Goal: Transaction & Acquisition: Purchase product/service

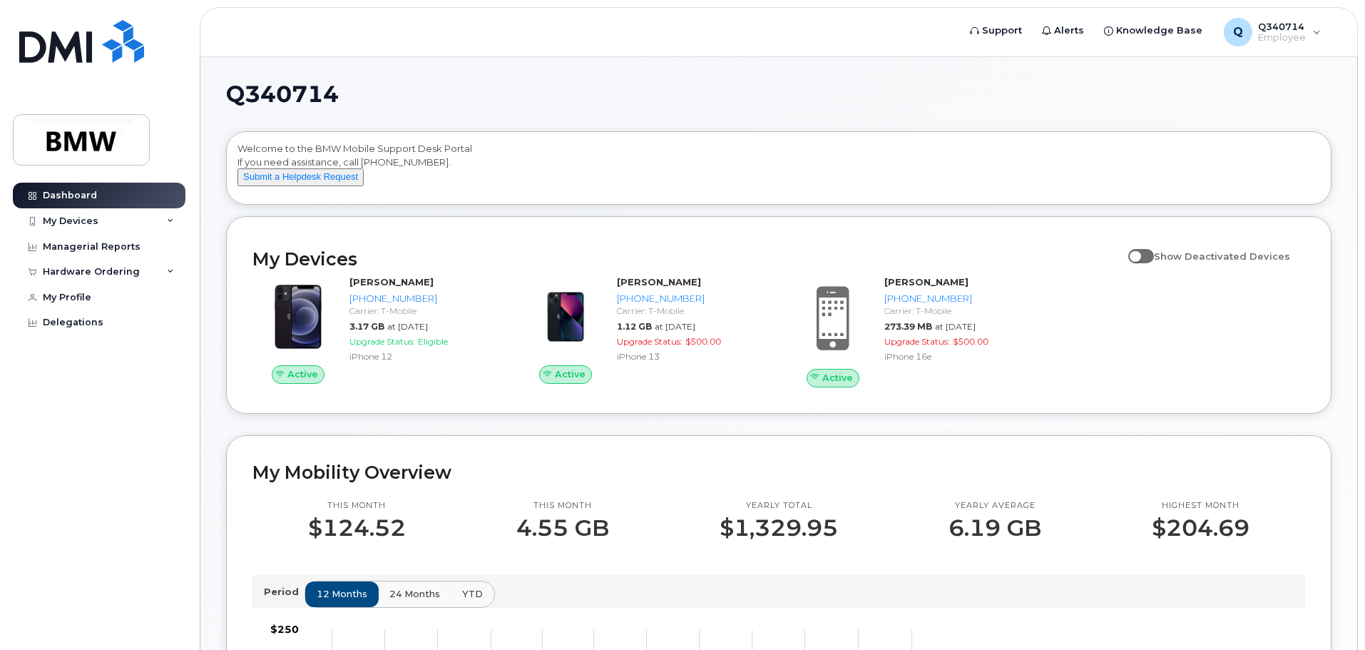
click at [1153, 263] on span at bounding box center [1141, 256] width 26 height 14
click at [1140, 254] on input "Show Deactivated Devices" at bounding box center [1133, 248] width 11 height 11
click at [1145, 263] on span at bounding box center [1141, 256] width 26 height 14
click at [1140, 254] on input "Show Deactivated Devices" at bounding box center [1133, 248] width 11 height 11
checkbox input "false"
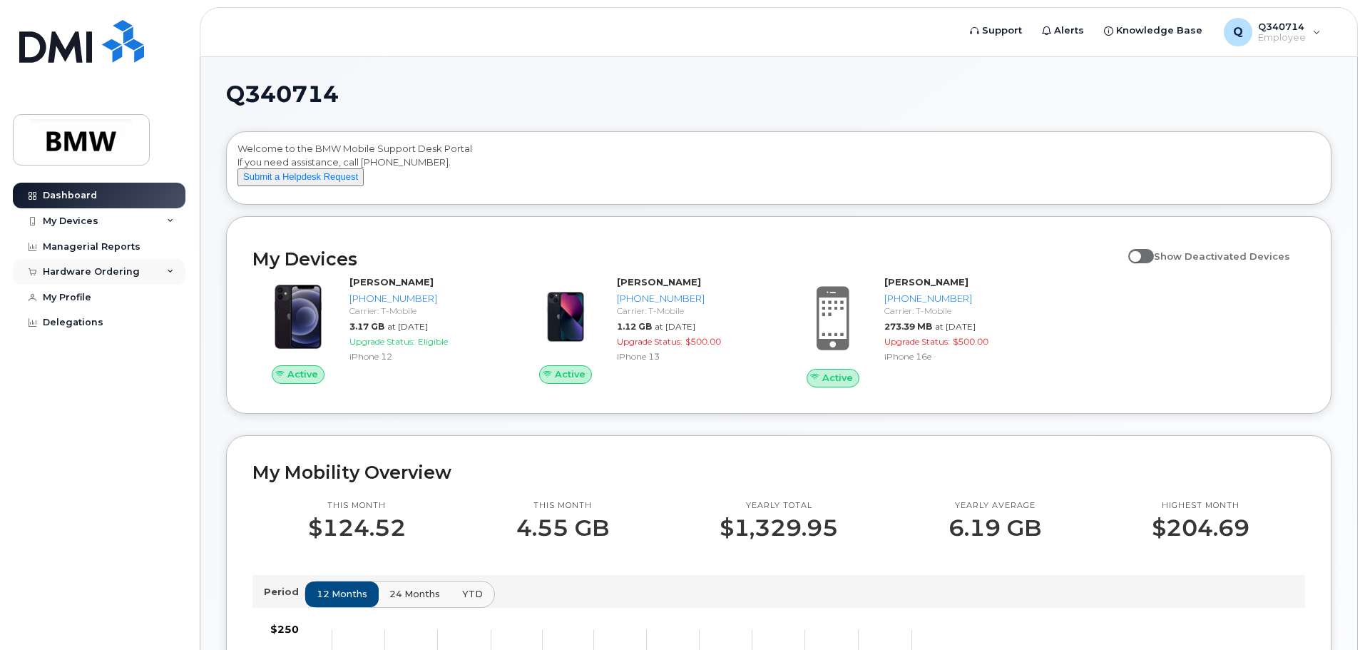
click at [73, 270] on div "Hardware Ordering" at bounding box center [91, 271] width 97 height 11
click at [77, 322] on div "New Order" at bounding box center [76, 325] width 54 height 13
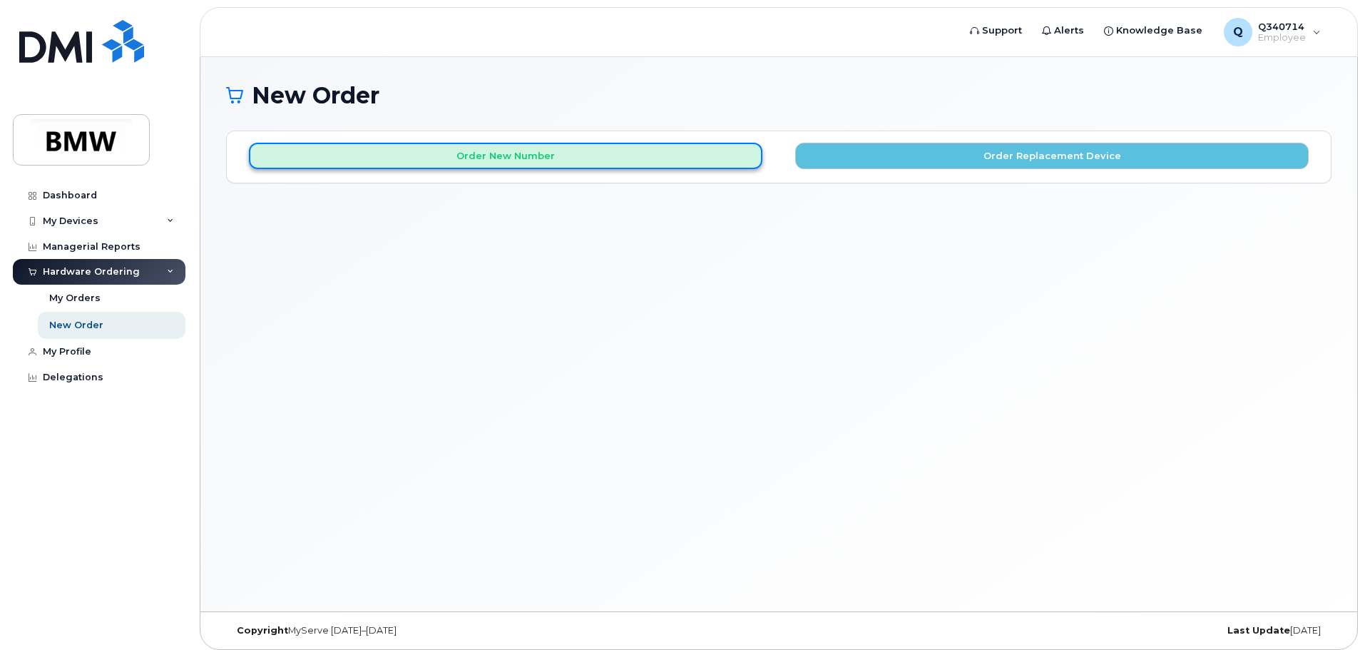
click at [660, 153] on button "Order New Number" at bounding box center [506, 156] width 514 height 26
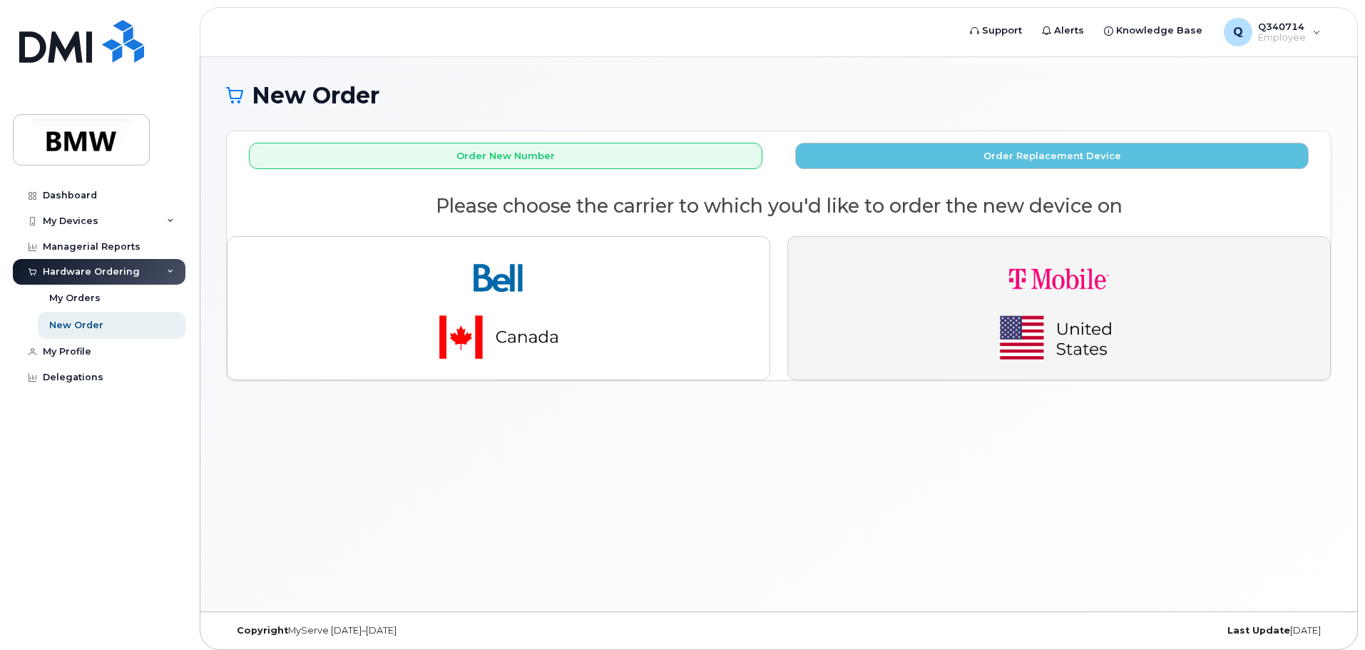
click at [976, 307] on img "button" at bounding box center [1059, 308] width 200 height 120
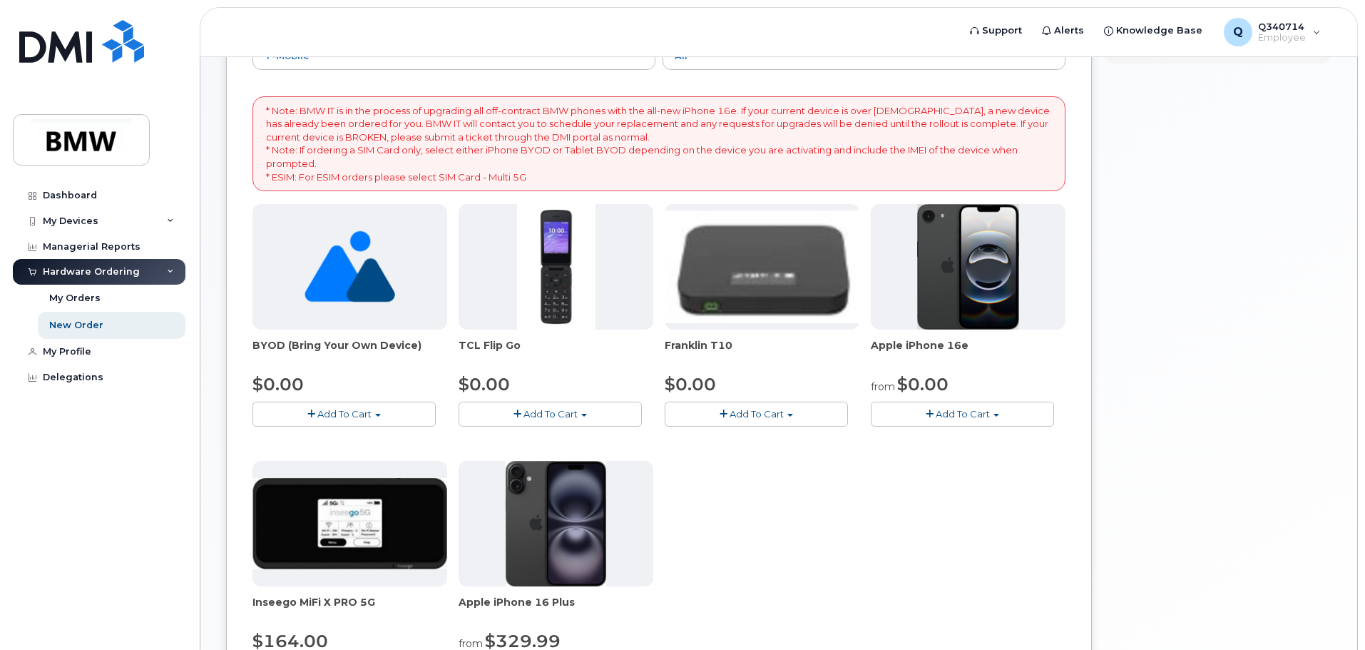
scroll to position [214, 0]
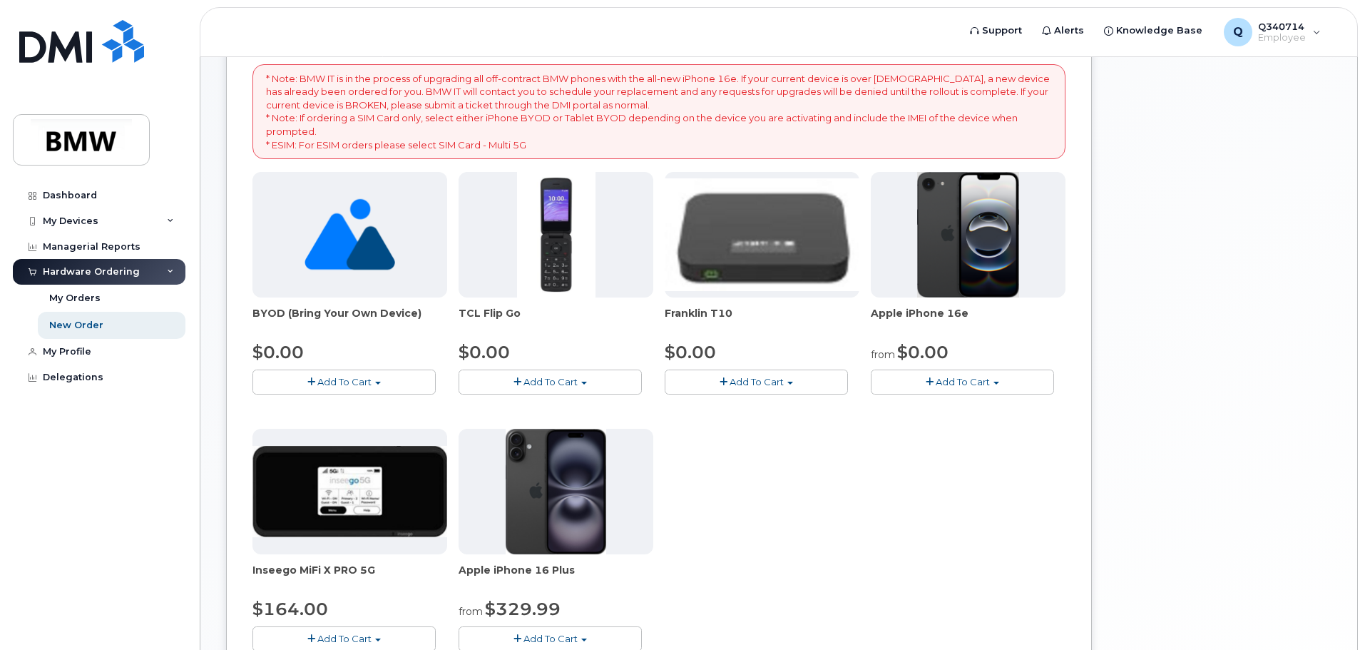
click at [920, 383] on button "Add To Cart" at bounding box center [962, 381] width 183 height 25
click at [923, 405] on link "$0.00 - 30 Month Activation (128GB)" at bounding box center [976, 408] width 205 height 18
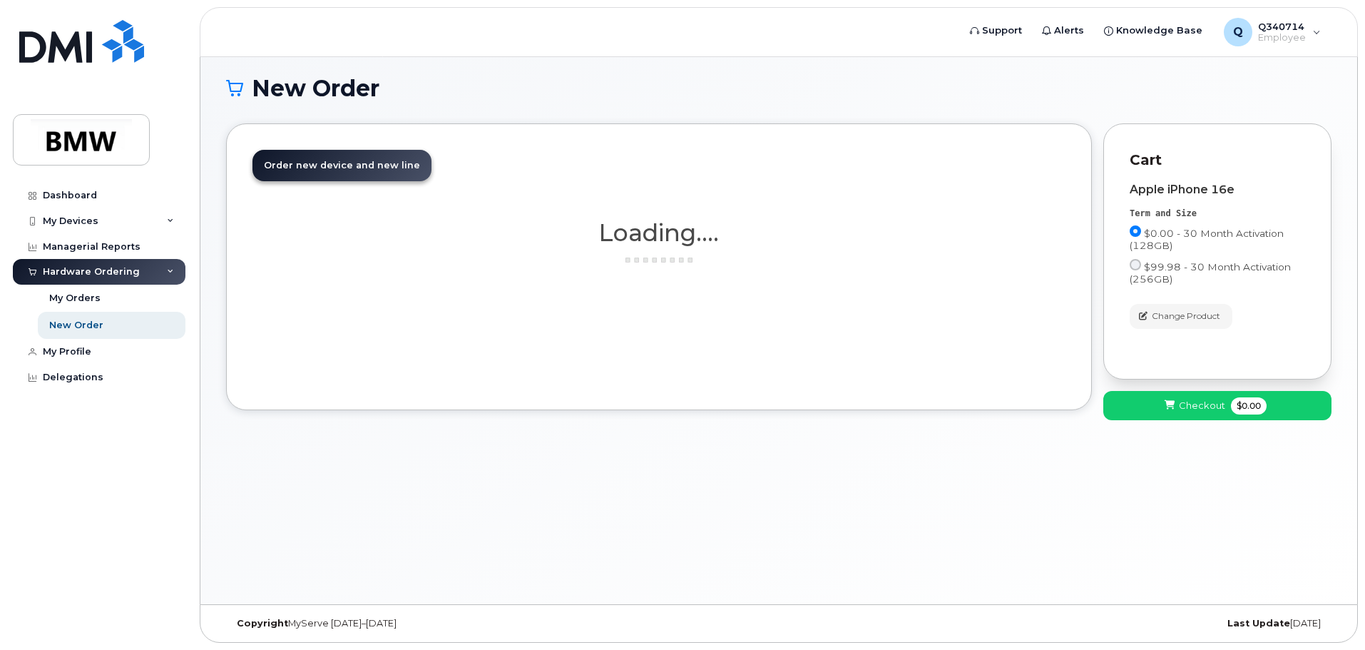
scroll to position [7, 0]
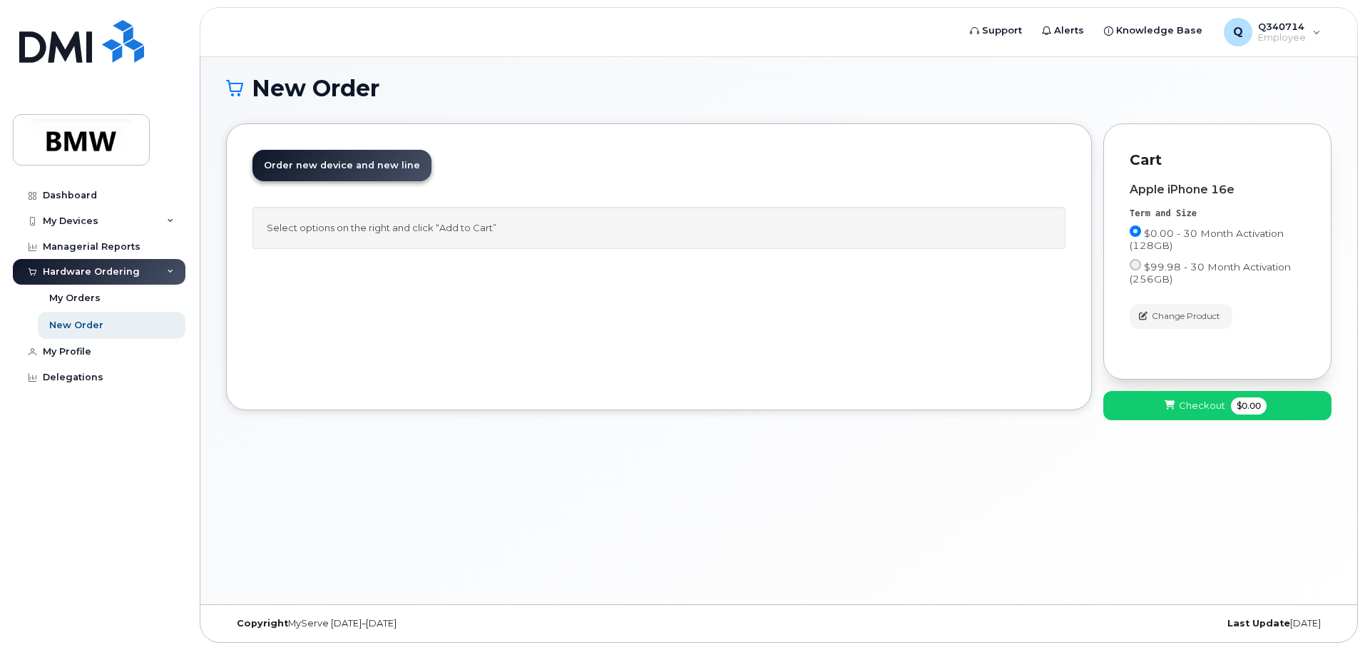
click at [312, 170] on span "Order new device and new line" at bounding box center [342, 165] width 156 height 11
click at [376, 225] on div "Select options on the right and click “Add to Cart”" at bounding box center [658, 228] width 813 height 42
click at [1181, 404] on span "Checkout" at bounding box center [1202, 406] width 46 height 14
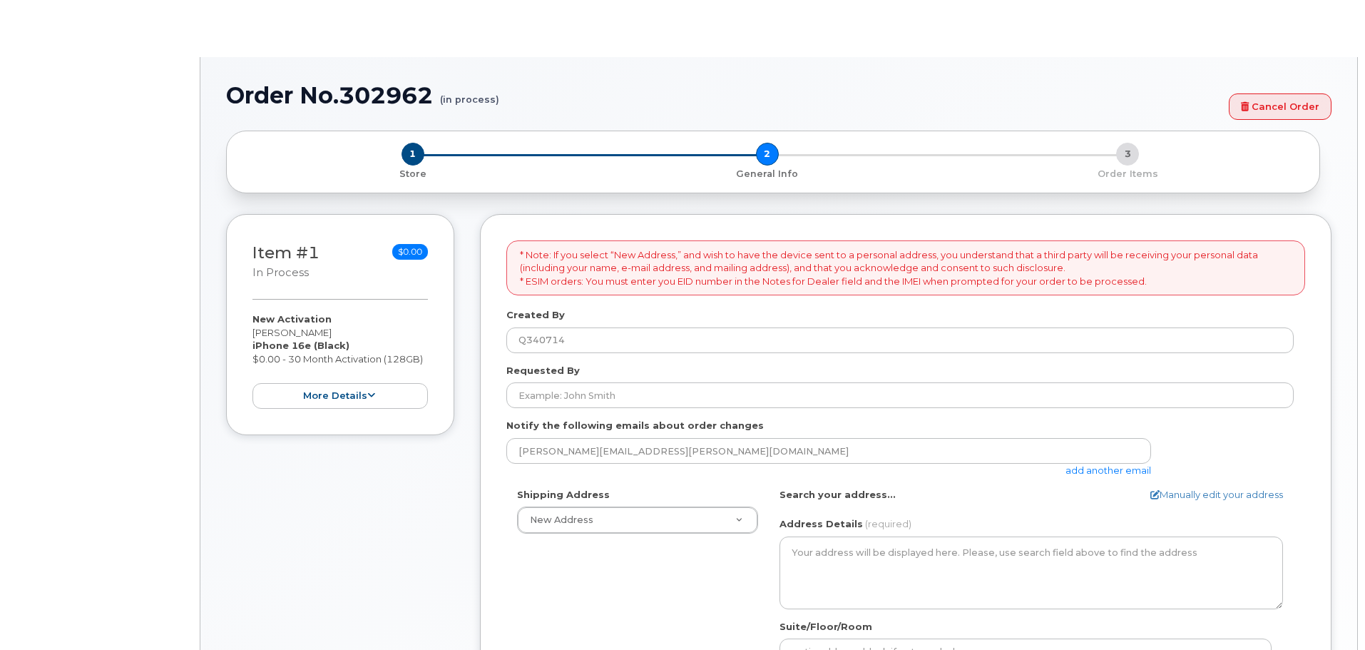
select select
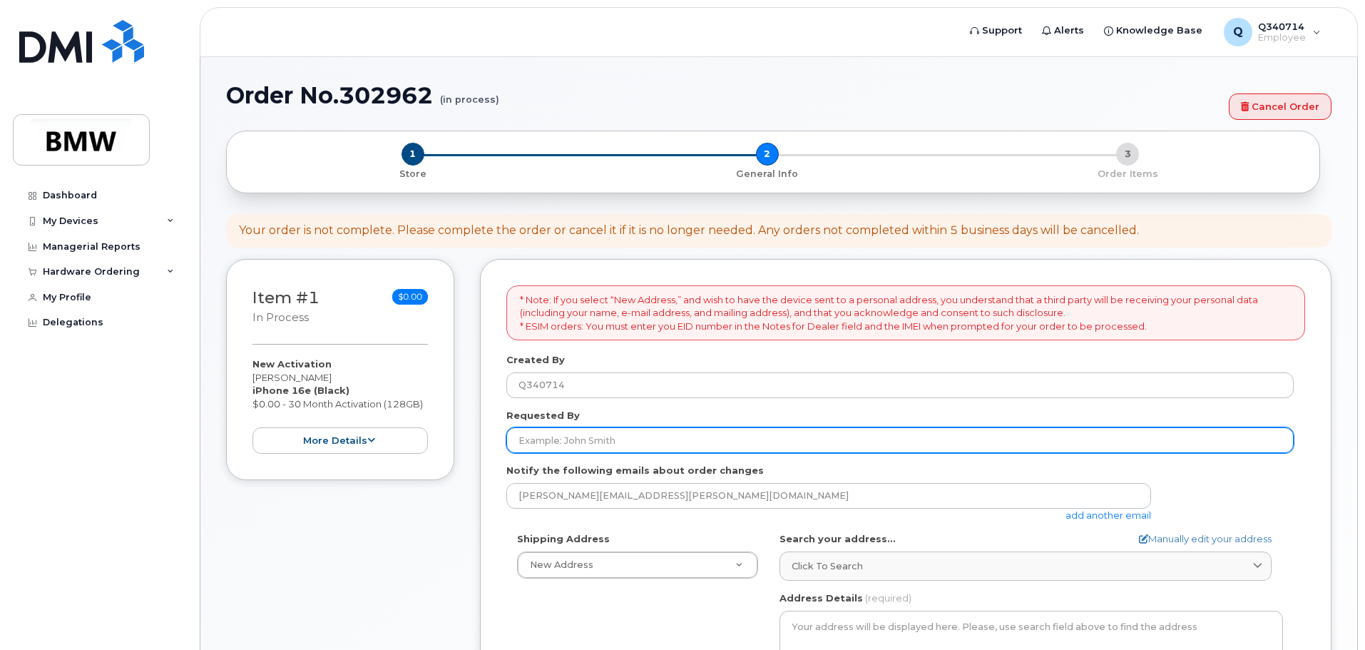
click at [607, 434] on input "Requested By" at bounding box center [899, 440] width 787 height 26
type input "[PERSON_NAME]"
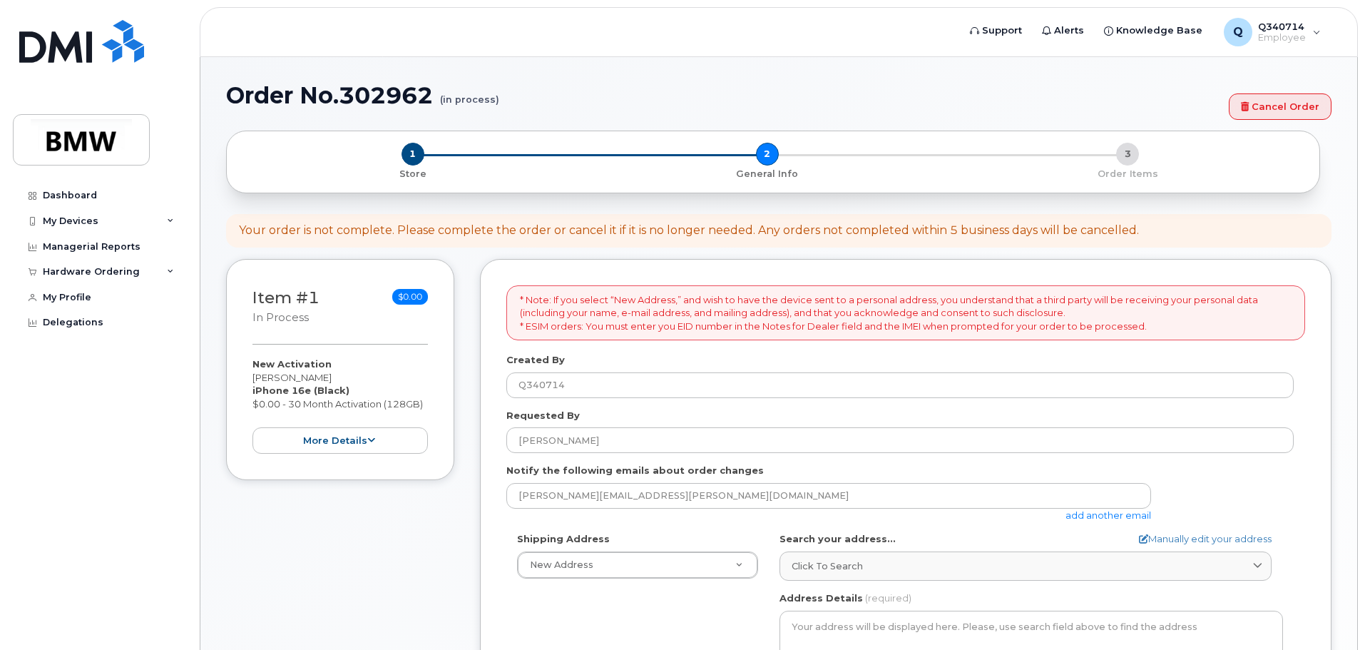
click at [638, 534] on div "Shipping Address New Address New Address BMW MC Plant BMW [GEOGRAPHIC_DATA] Fin…" at bounding box center [637, 555] width 262 height 46
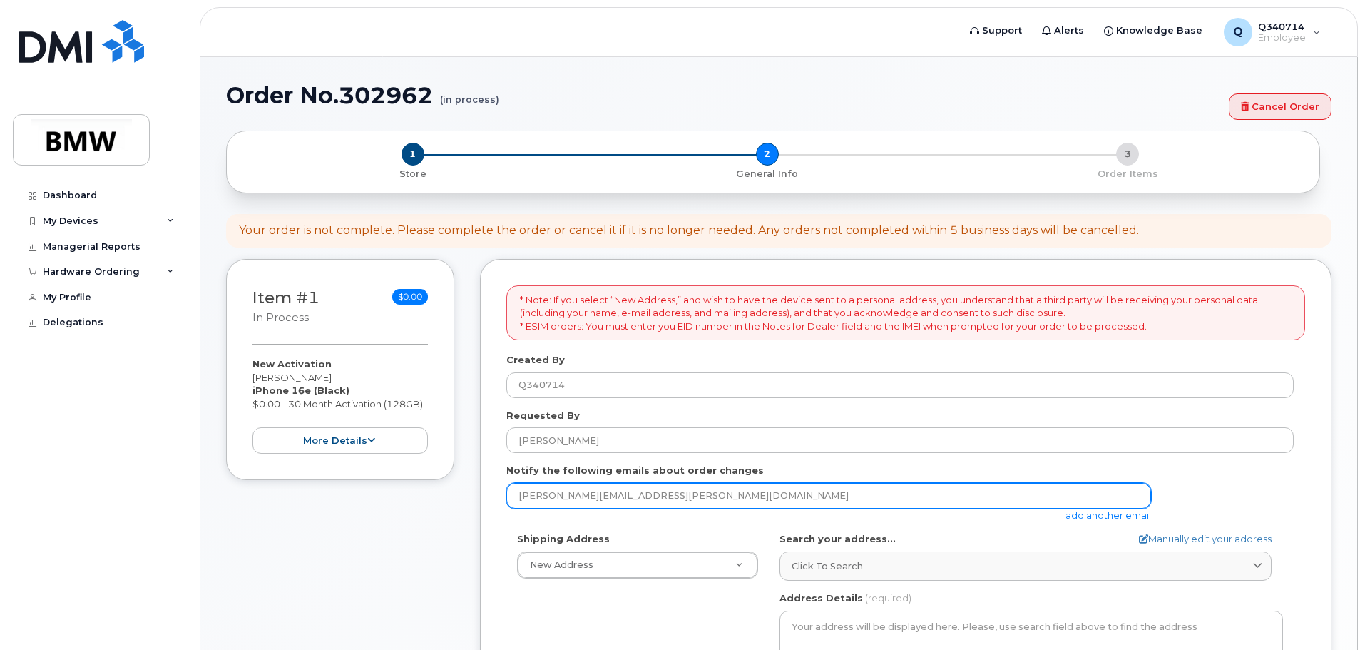
click at [731, 493] on input "[PERSON_NAME][EMAIL_ADDRESS][PERSON_NAME][DOMAIN_NAME]" at bounding box center [828, 496] width 645 height 26
drag, startPoint x: 723, startPoint y: 494, endPoint x: 465, endPoint y: 486, distance: 257.6
click at [465, 486] on div "Item #1 in process $0.00 New Activation [PERSON_NAME] iPhone 16e (Black) $0.00 …" at bounding box center [779, 640] width 1106 height 762
click at [585, 491] on input "caleb.[PERSON_NAME]" at bounding box center [828, 496] width 645 height 26
type input "[EMAIL_ADDRESS][PERSON_NAME][DOMAIN_NAME]"
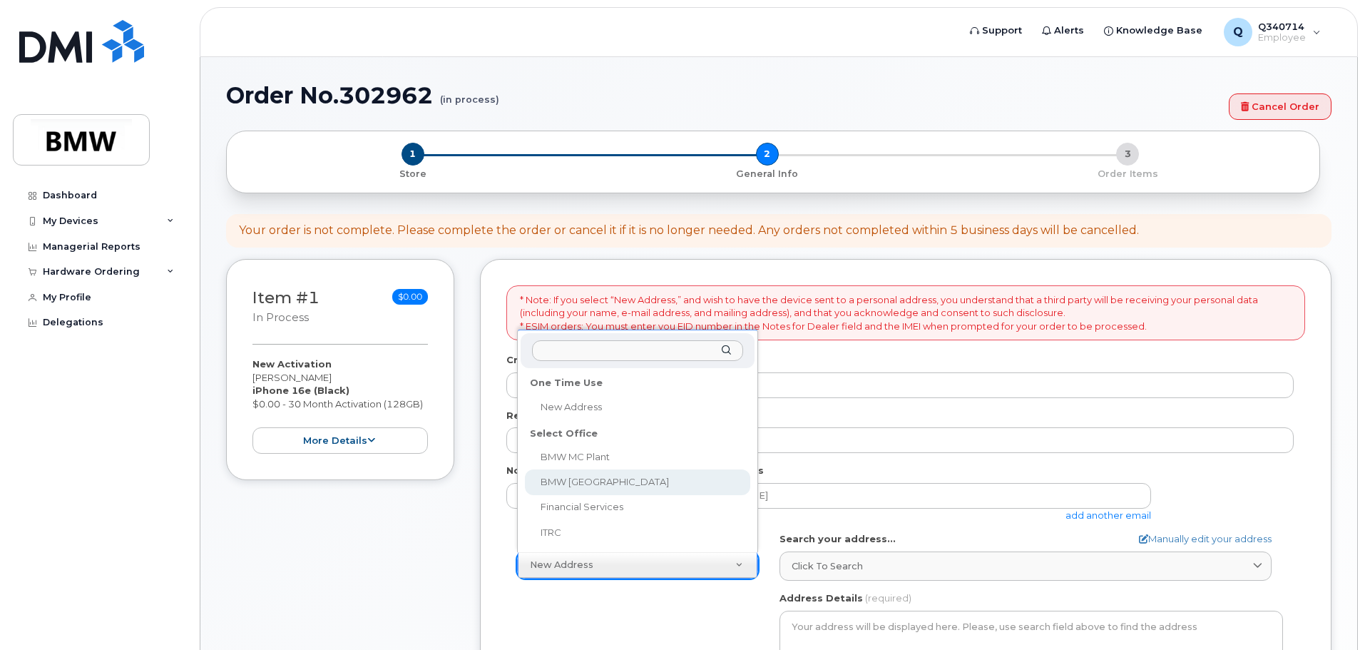
select select
type textarea "[GEOGRAPHIC_DATA] [GEOGRAPHIC_DATA][US_STATE]"
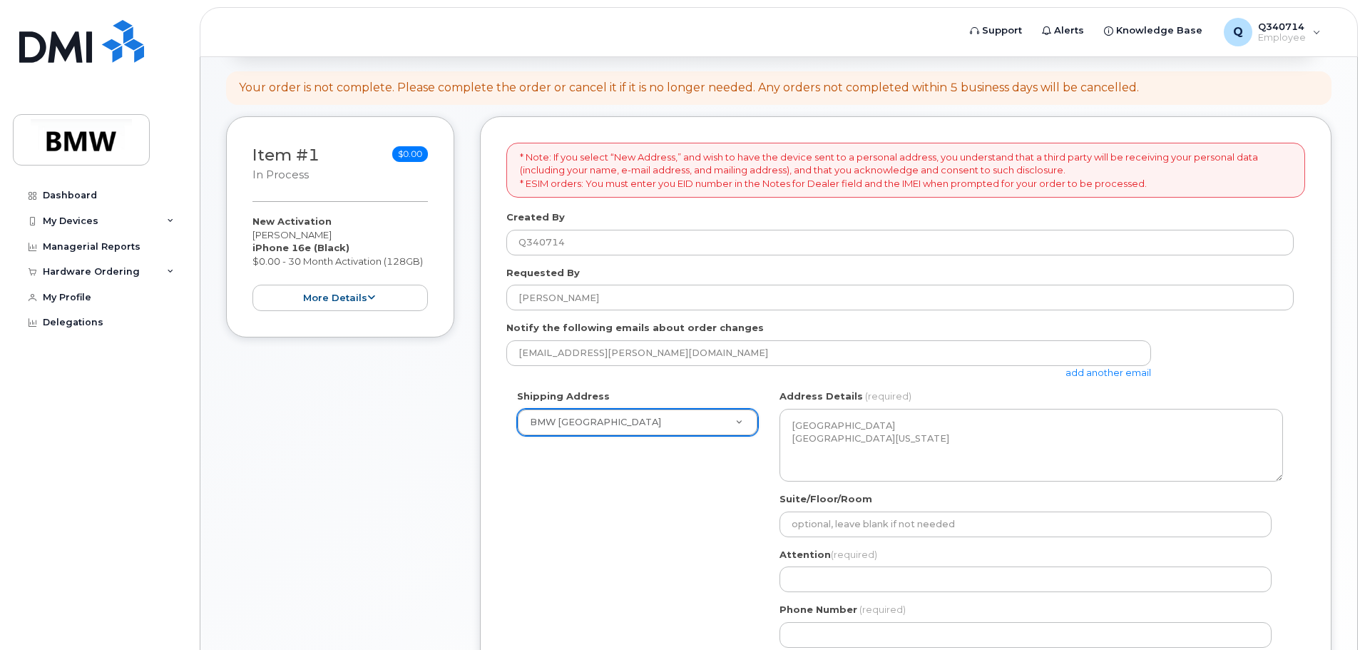
scroll to position [214, 0]
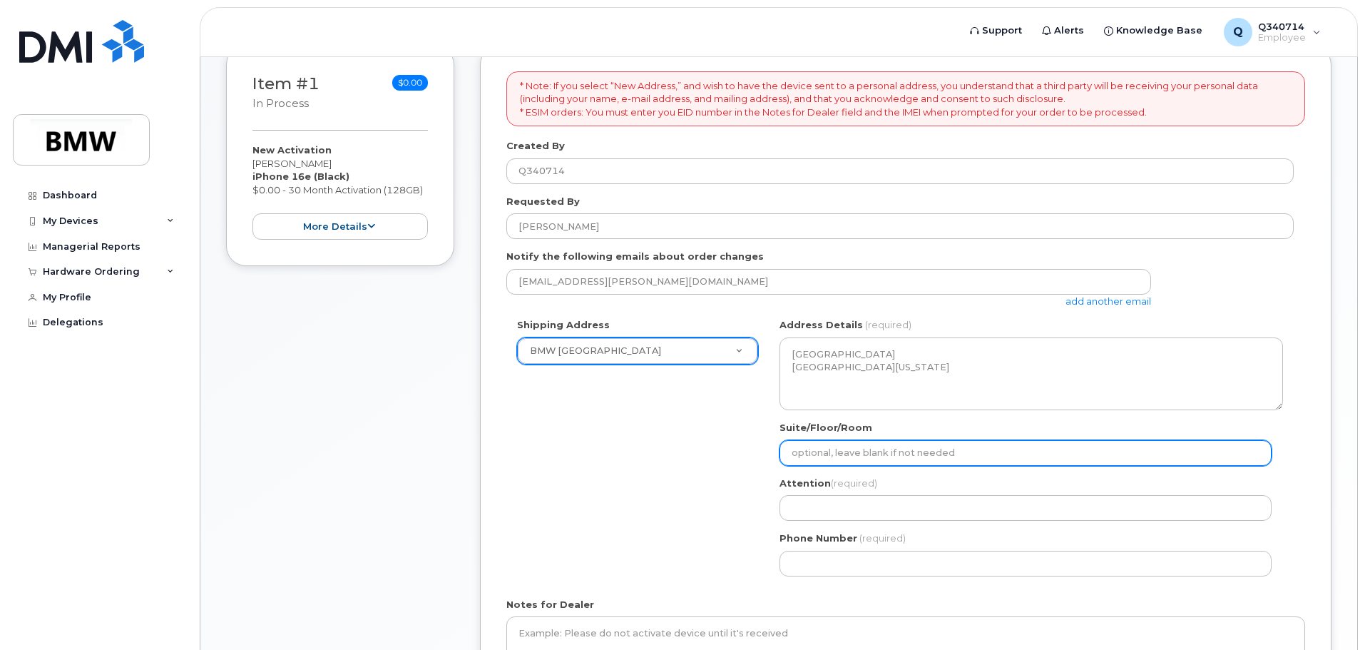
click at [871, 455] on input "Suite/Floor/Room" at bounding box center [1026, 453] width 492 height 26
select select
type input "2"
select select
type input "2nd"
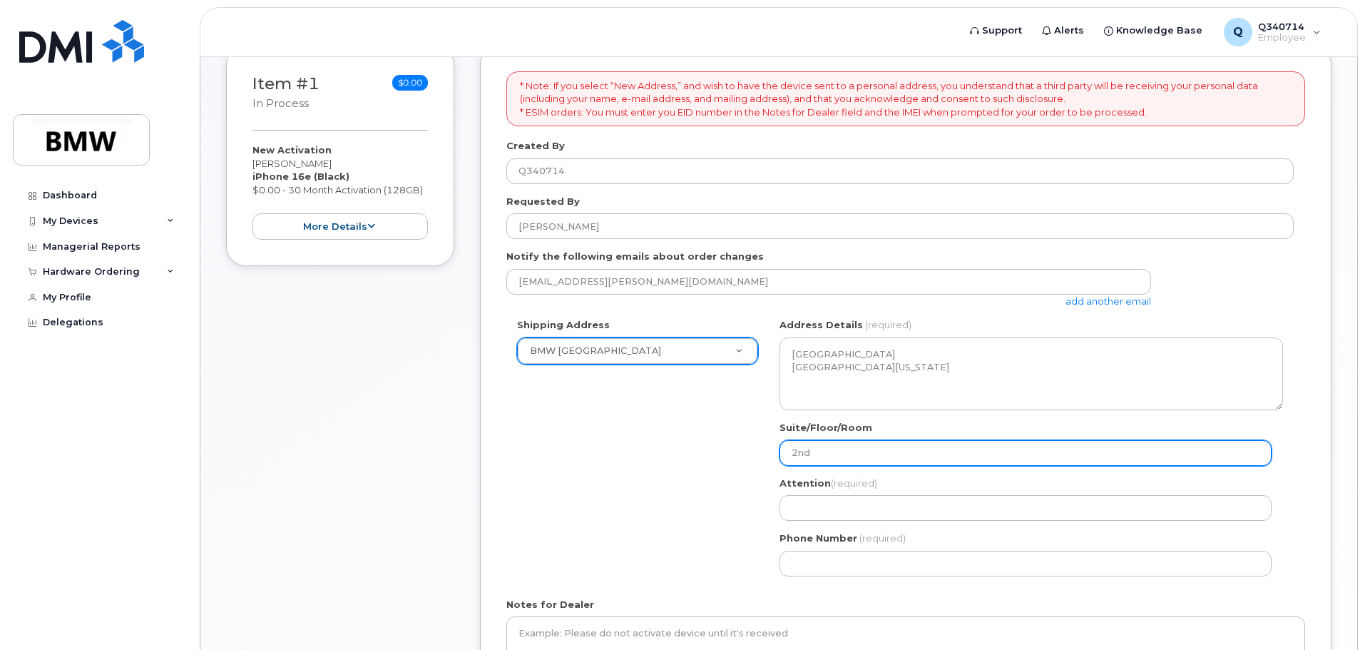
select select
type input "2nd"
select select
type input "2nd F"
select select
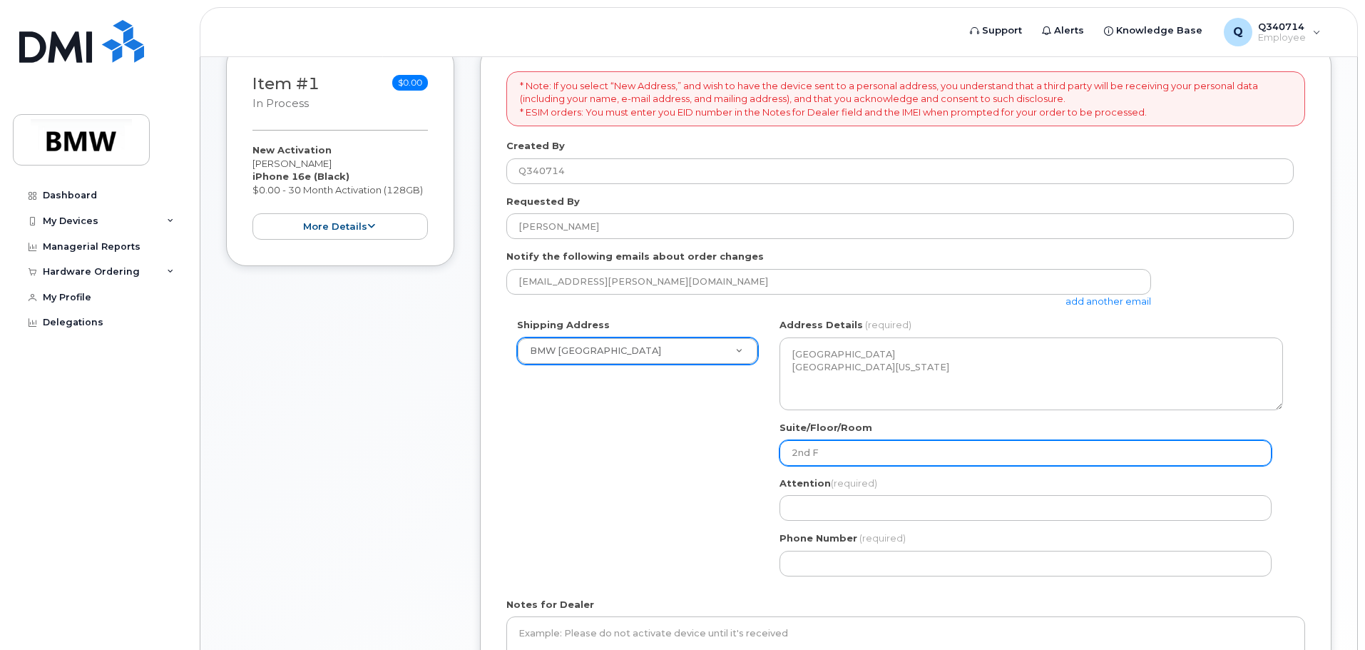
type input "2nd Fl"
select select
type input "2nd Flo"
select select
type input "2nd Floor"
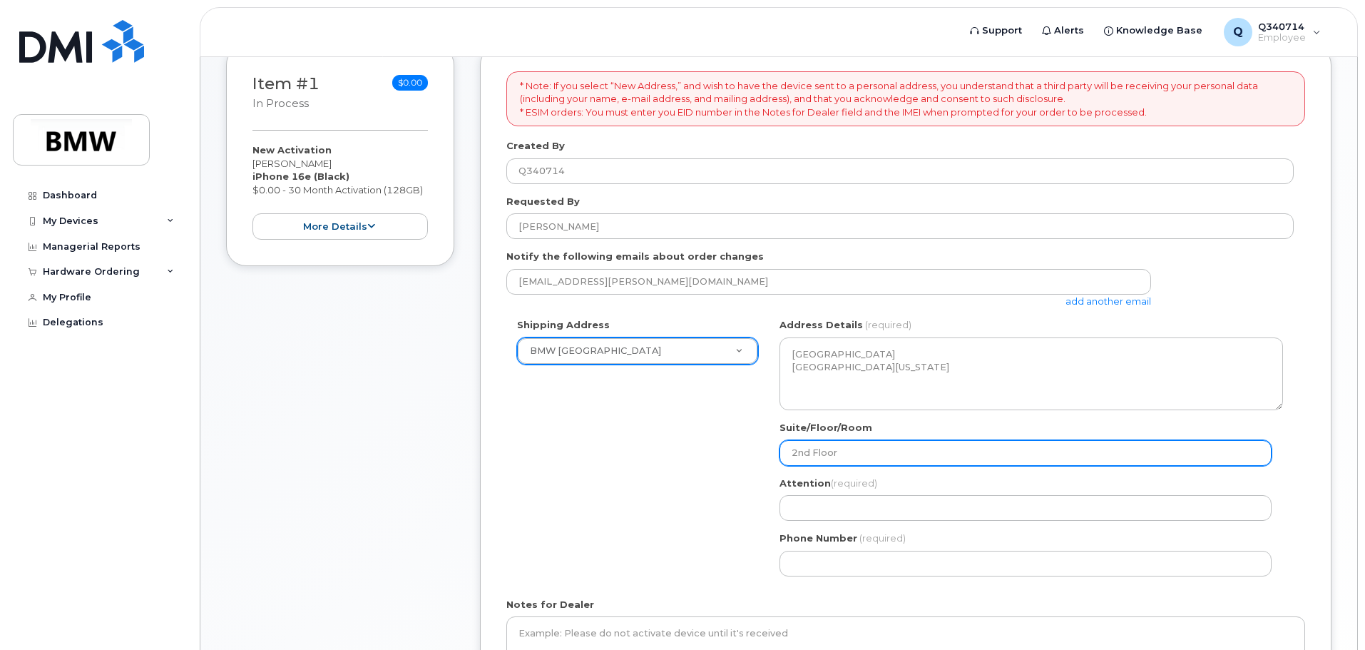
select select
type input "2nd Floor,"
select select
type input "2nd Floor, S"
select select
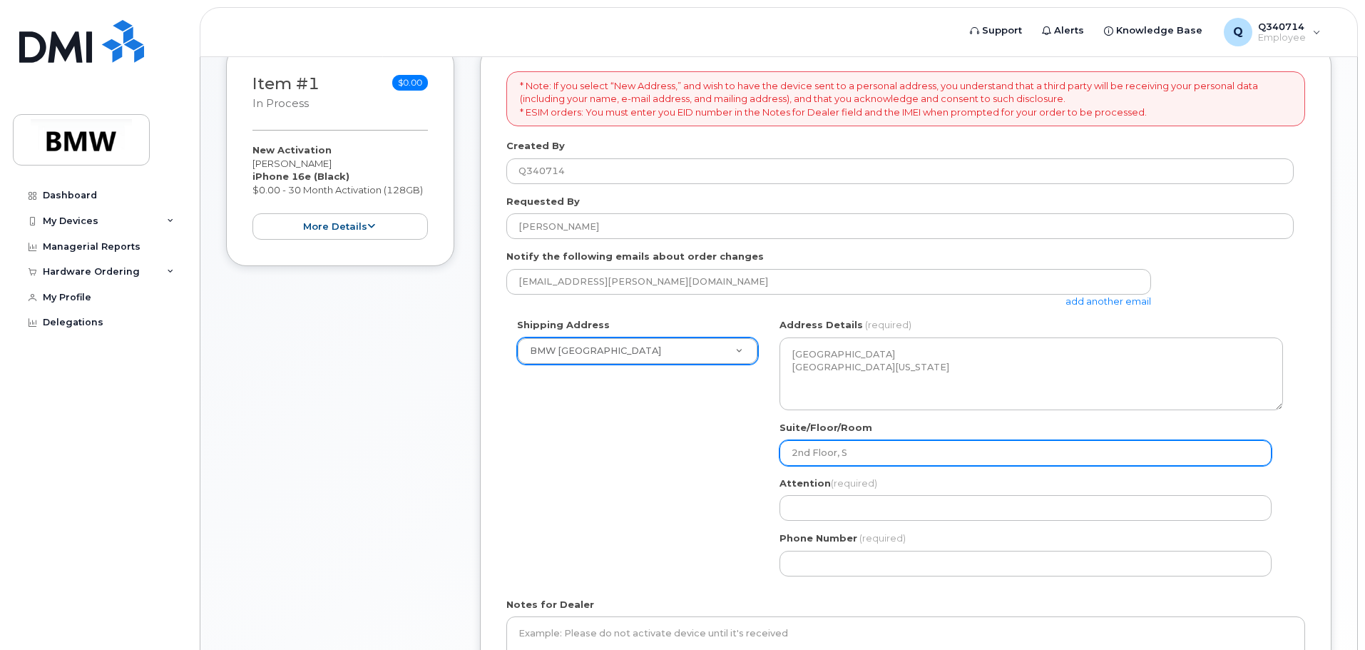
type input "2nd Floor, Sa"
select select
type input "2nd Floor, [PERSON_NAME]"
select select
type input "2nd Floor, Sale"
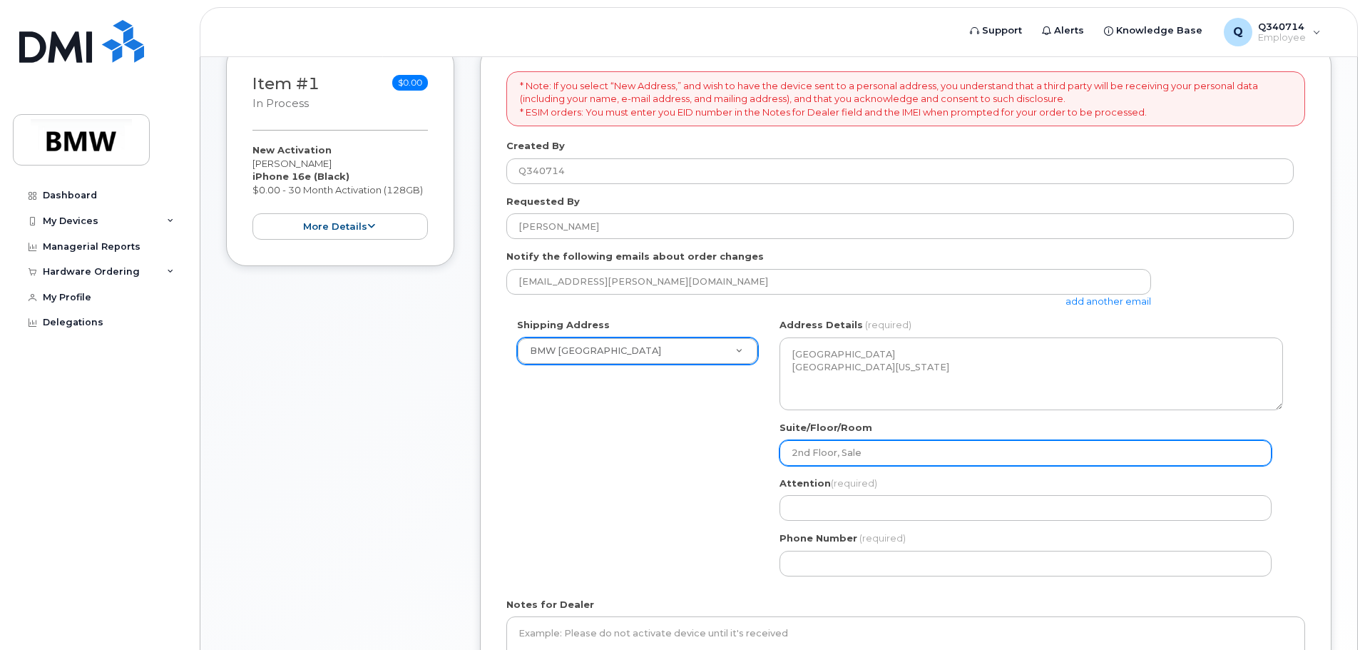
select select
type input "2nd Floor, Sales"
select select
type input "2nd Floor, Sales A"
select select
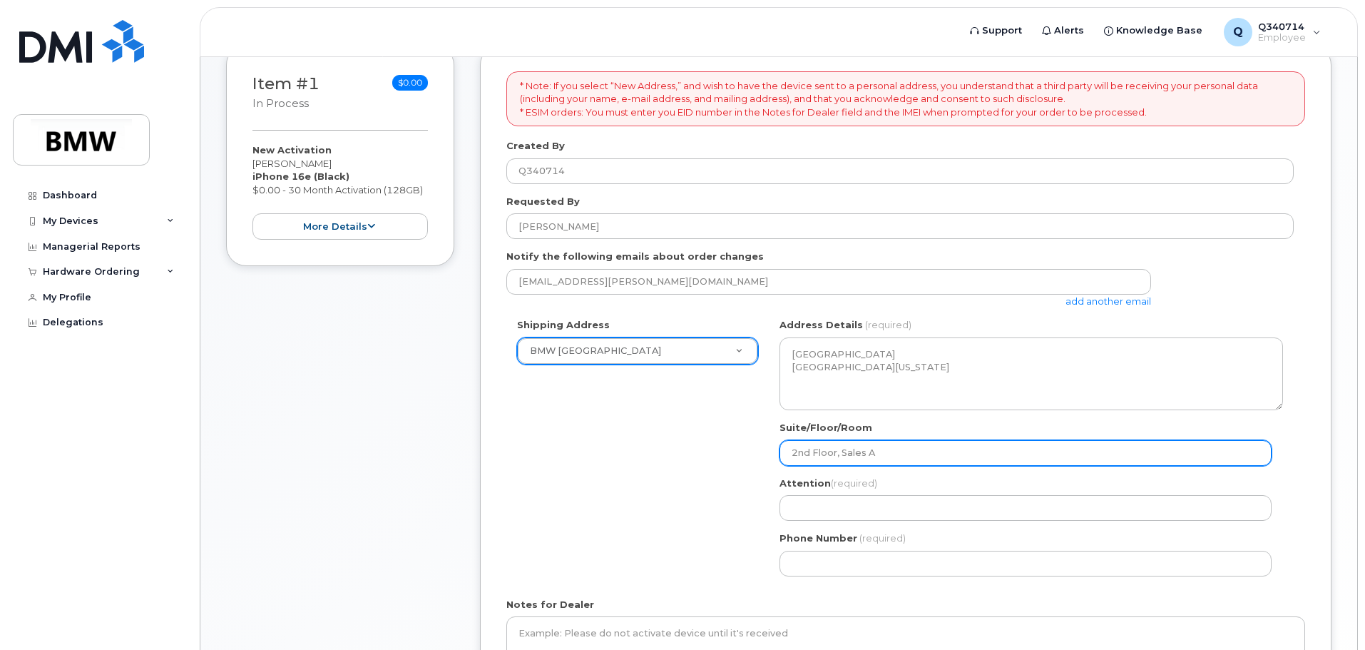
type input "2nd Floor, Sales Ar"
select select
type input "2nd Floor, Sales Are"
select select
type input "2nd Floor, Sales Area"
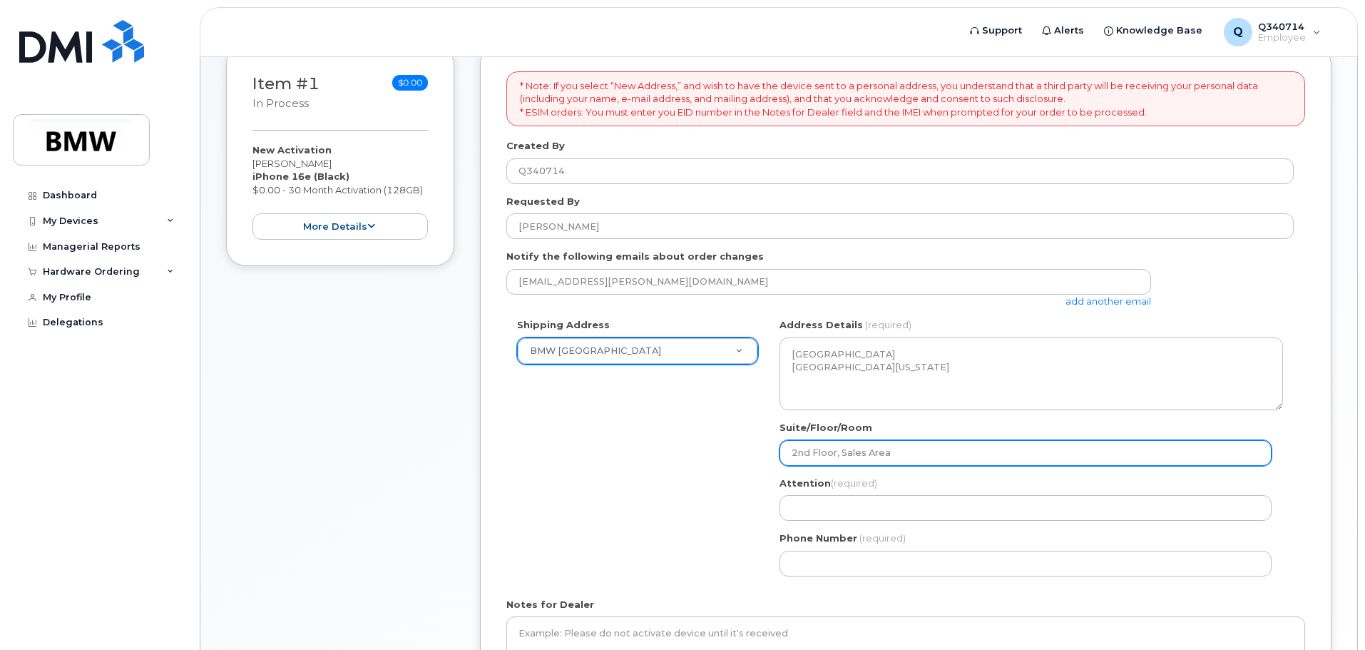
click at [836, 451] on input "2nd Floor, Sales Area" at bounding box center [1026, 453] width 492 height 26
select select
type input "2nd Floor , Sales Area"
select select
type input "2nd Floor S, Sales Area"
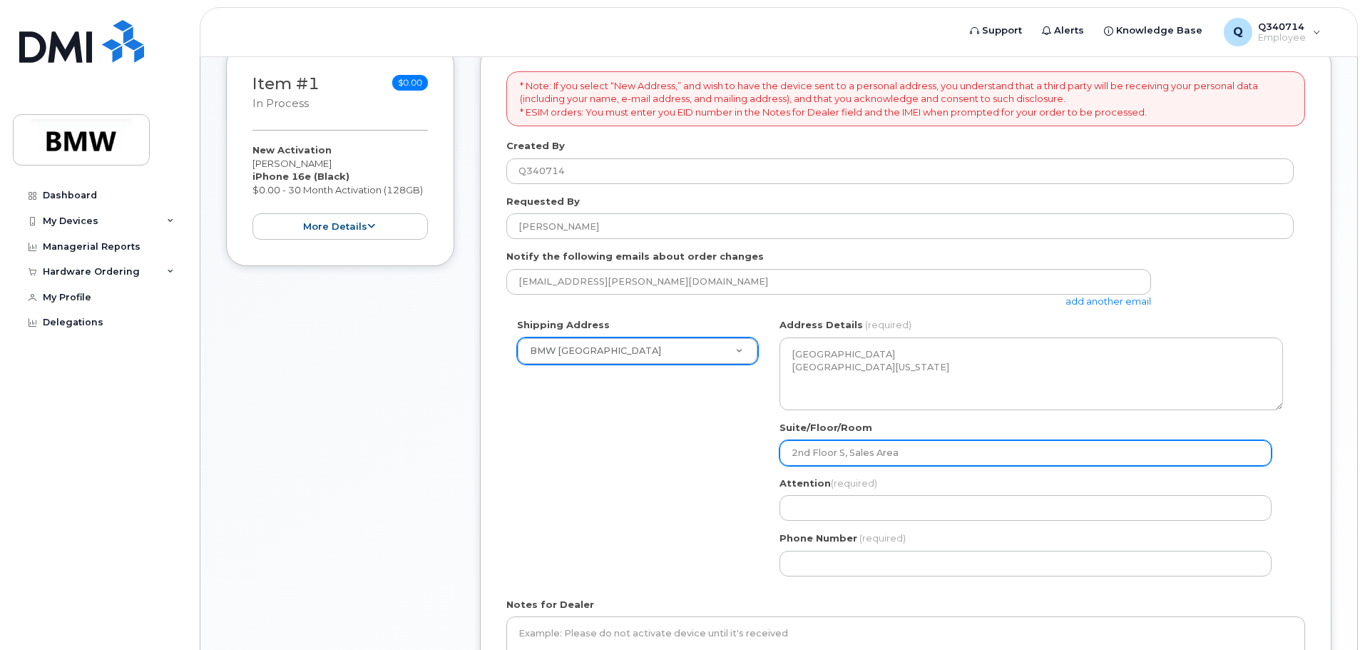
select select
type input "2nd Floor So, Sales Area"
select select
type input "2nd Floor Sot, Sales Area"
select select
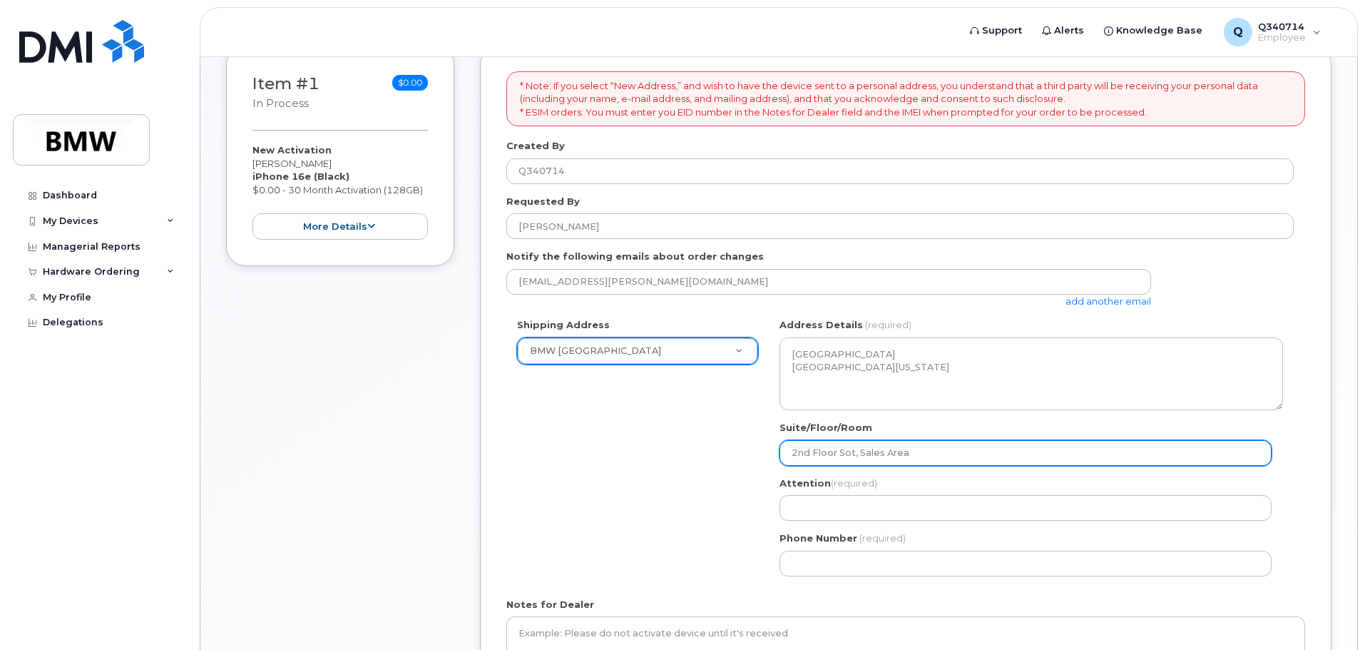
type input "2nd Floor Soth, Sales Area"
select select
type input "2nd Floor Sot, Sales Area"
select select
type input "2nd Floor Sotu, Sales Area"
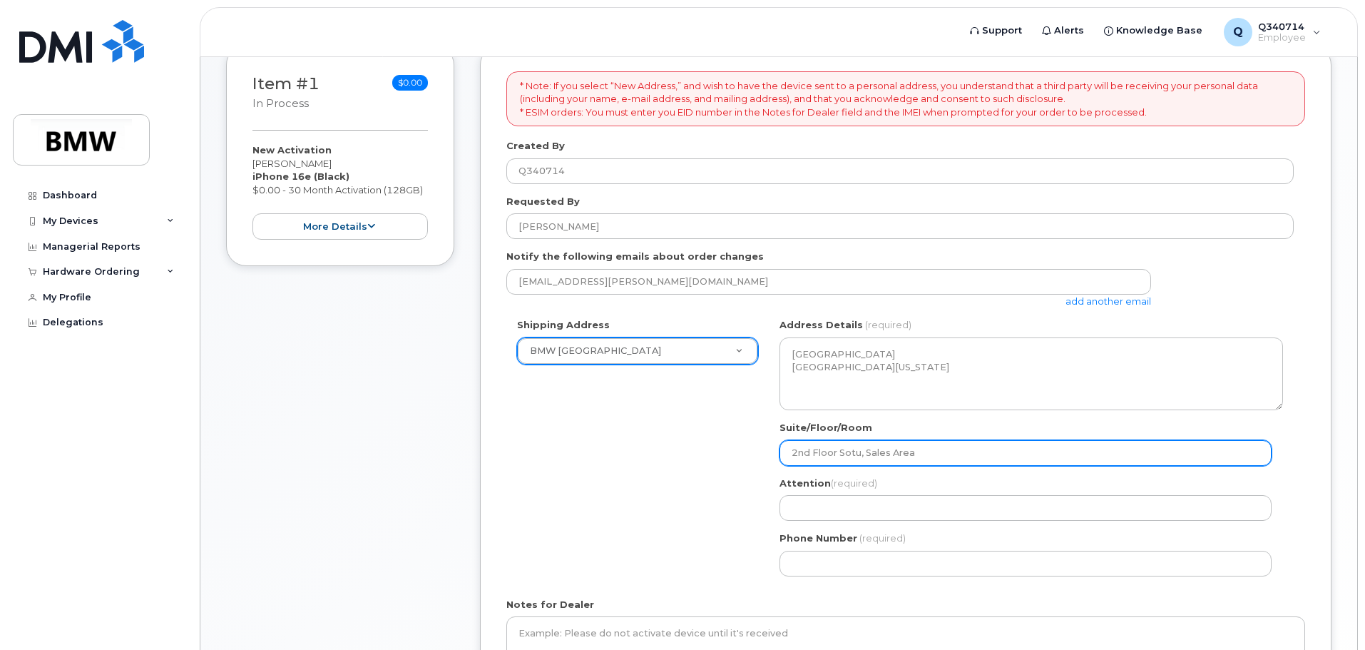
select select
type input "2nd Floor Sot, Sales Area"
select select
type input "2nd Floor So, Sales Area"
select select
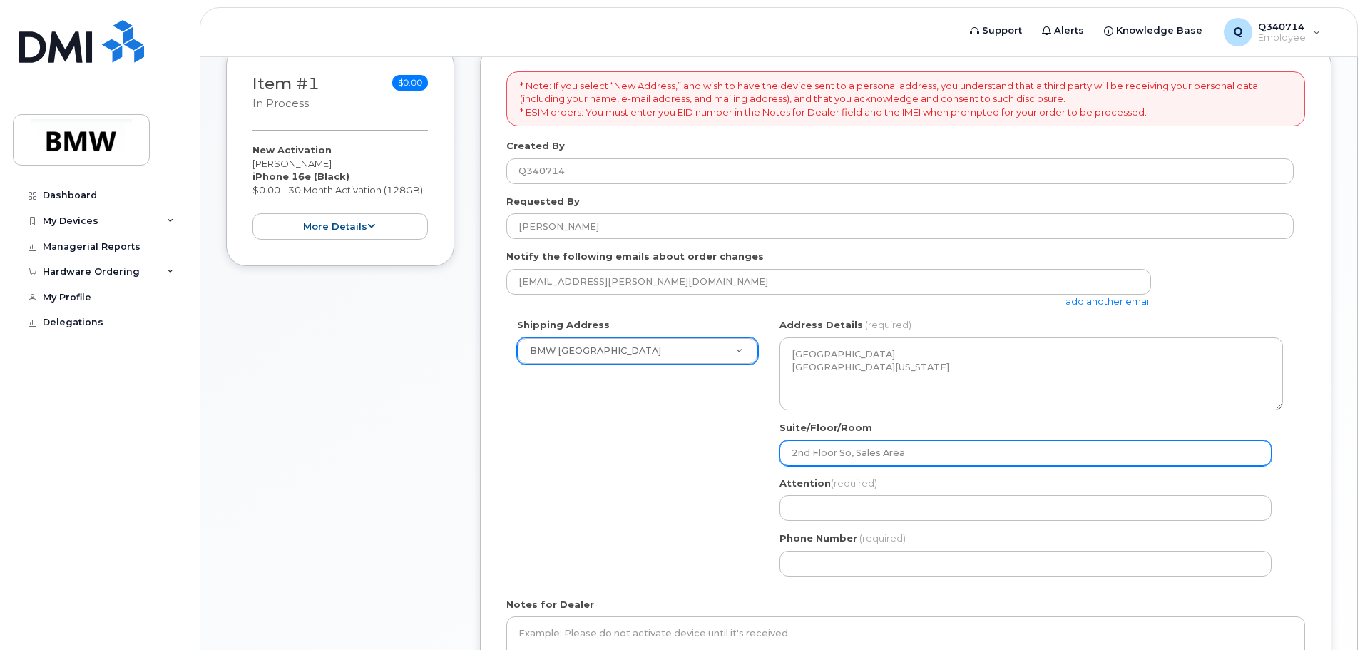
type input "2nd Floor Sou, Sales Area"
select select
type input "2nd Floor Sout, Sales Area"
select select
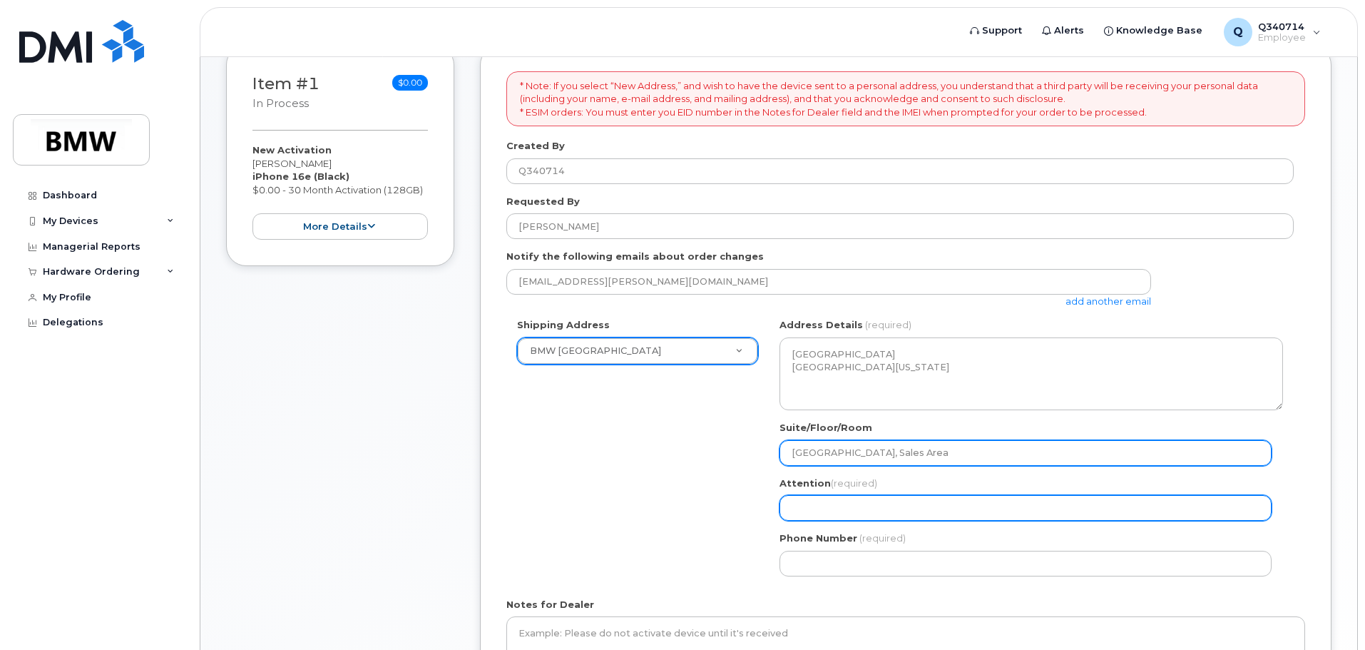
type input "[GEOGRAPHIC_DATA], Sales Area"
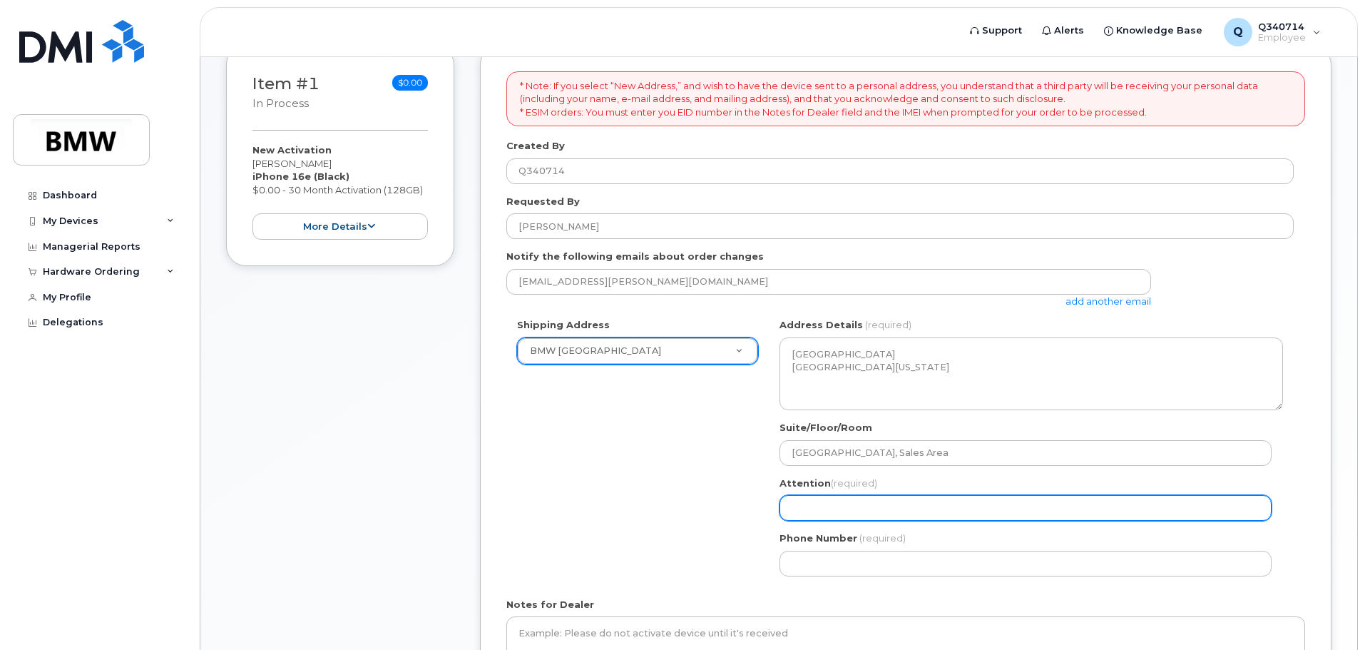
click at [841, 512] on input "Attention (required)" at bounding box center [1026, 508] width 492 height 26
select select
type input "C"
select select
type input "Ca"
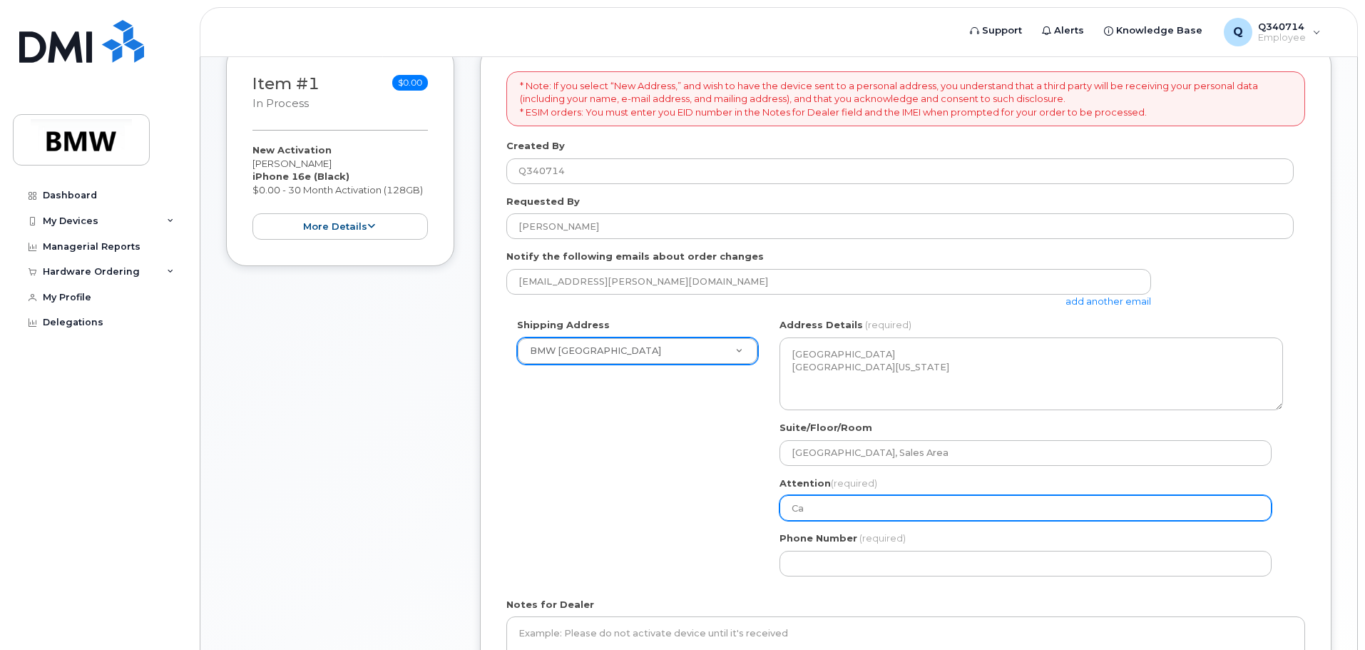
select select
type input "Cal"
select select
type input "Cale"
select select
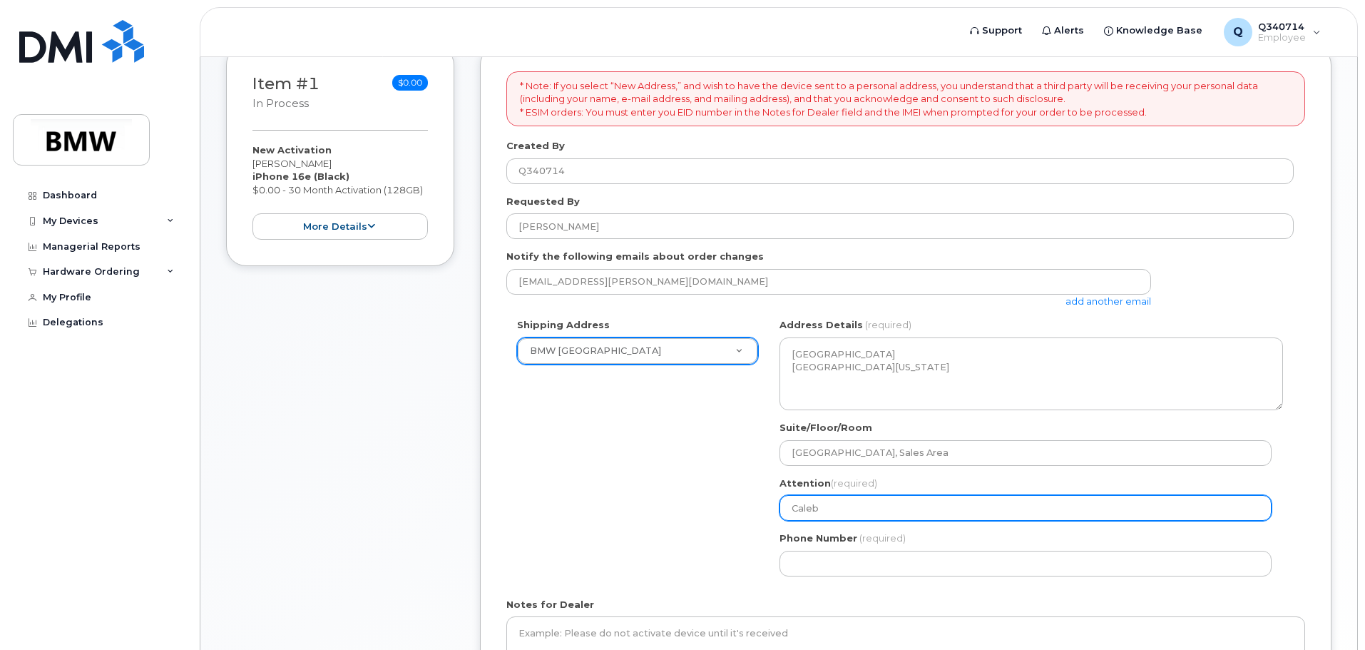
type input "Caleb"
select select
type input "Caleb V"
select select
type input "Caleb Ve"
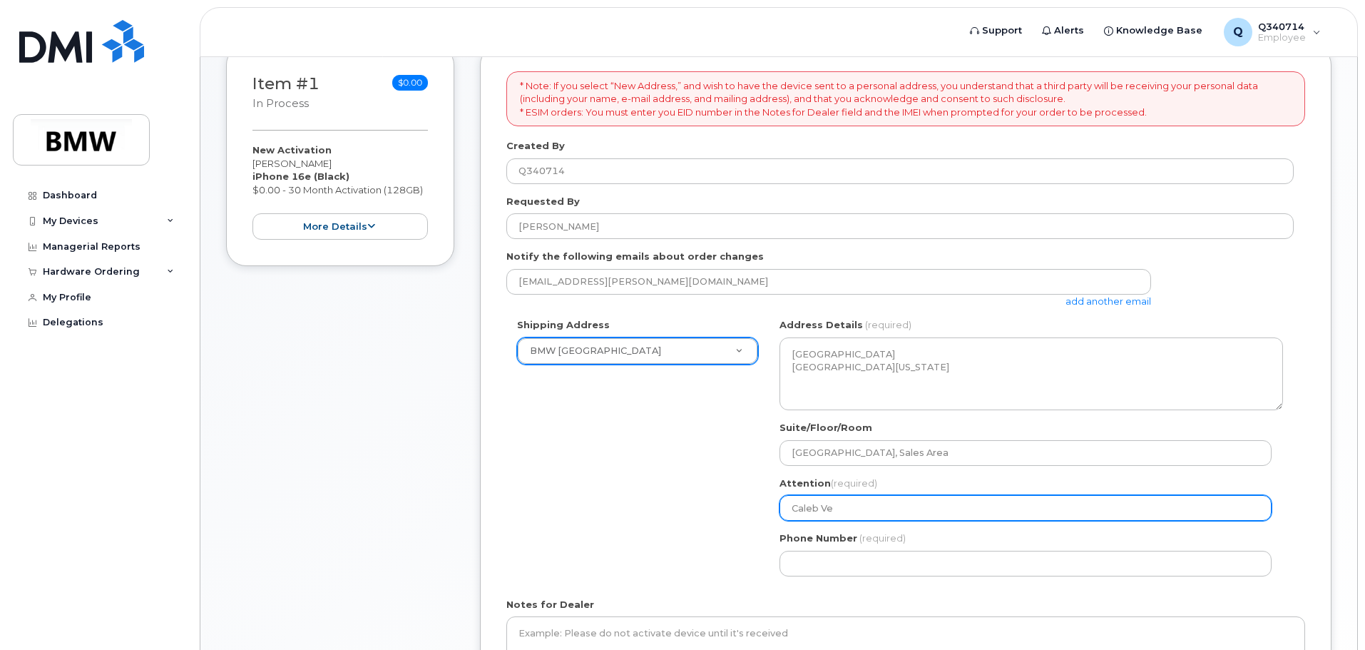
select select
type input "Caleb Vel"
select select
type input "[PERSON_NAME]"
select select
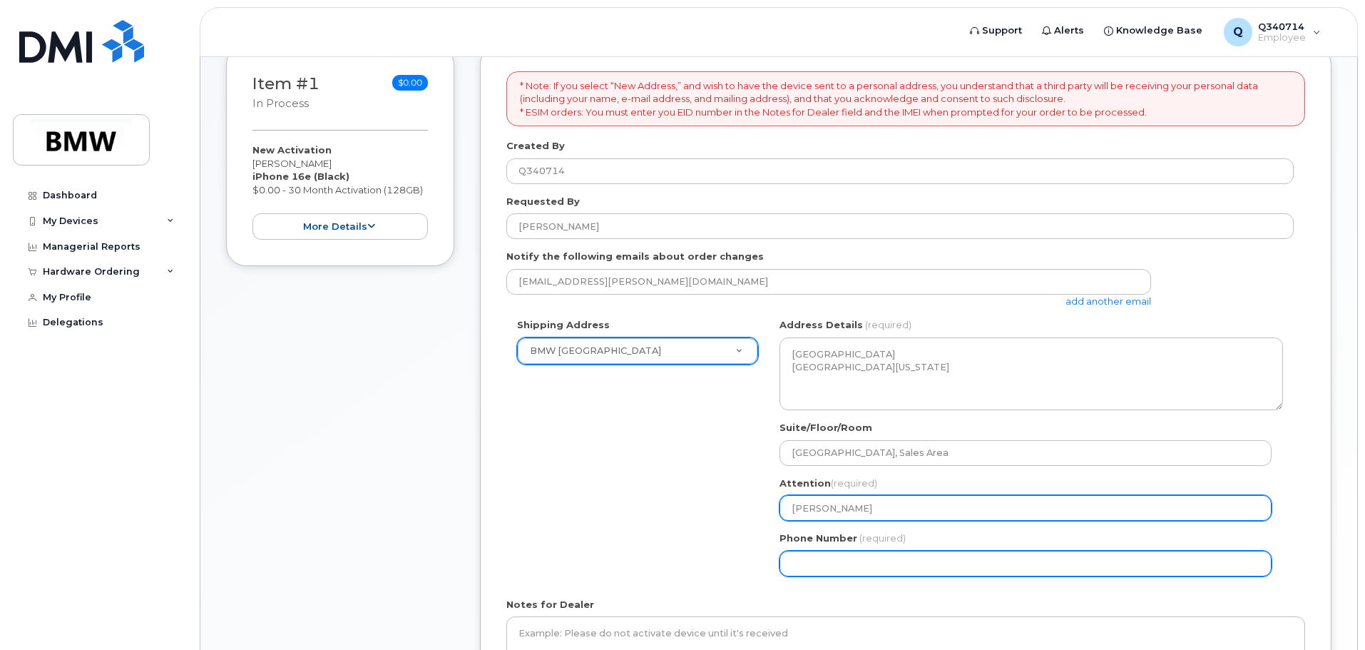
type input "[PERSON_NAME]"
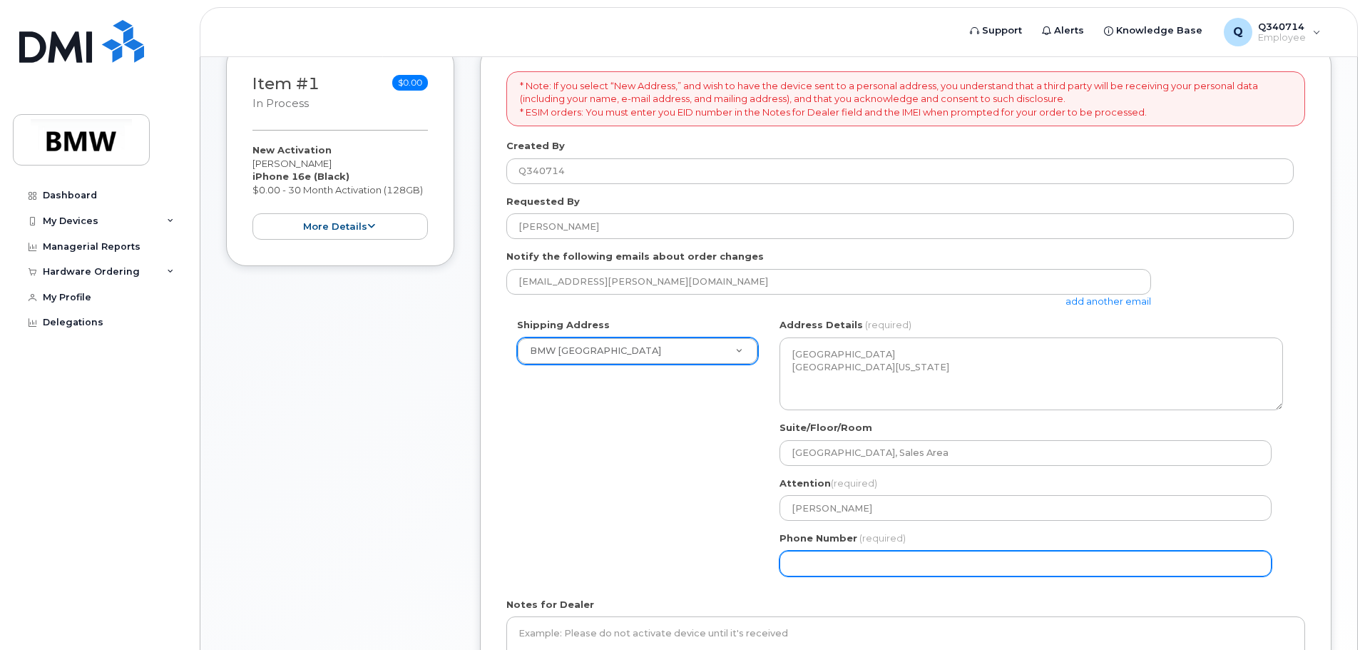
drag, startPoint x: 854, startPoint y: 564, endPoint x: 855, endPoint y: 556, distance: 8.6
click at [854, 563] on input "Phone Number" at bounding box center [1026, 564] width 492 height 26
select select
type input "551209717"
select select
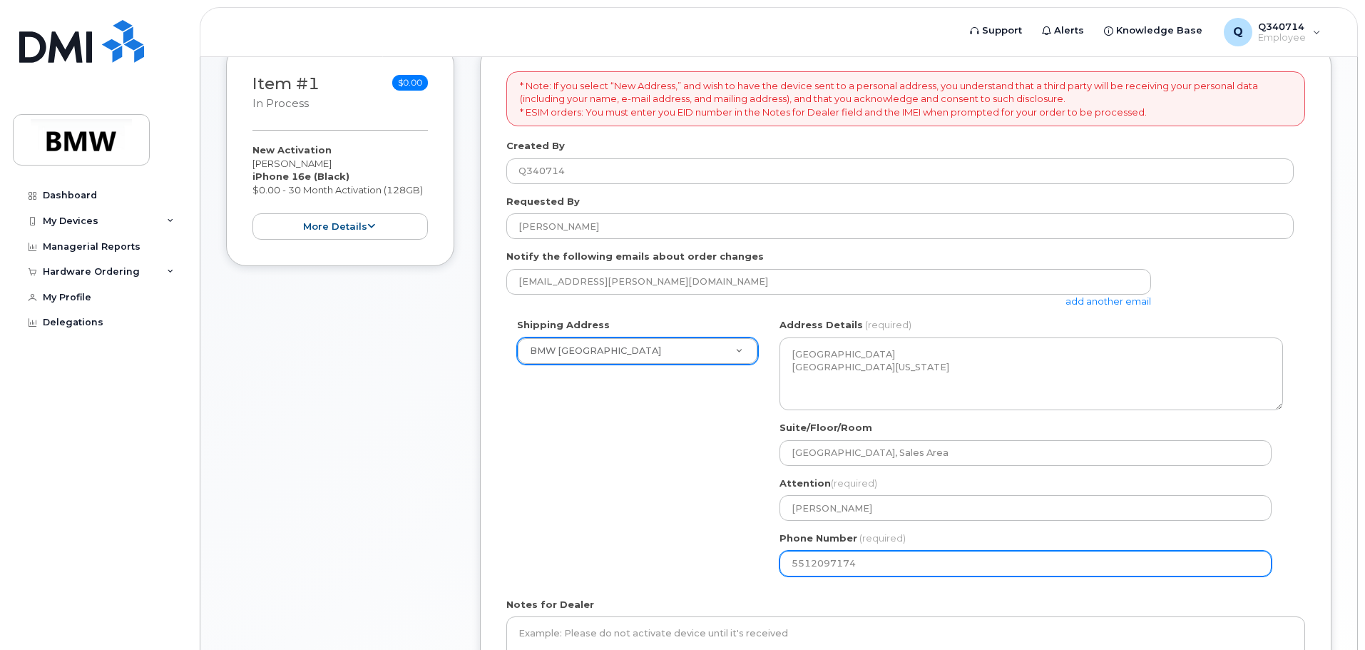
type input "5512097174"
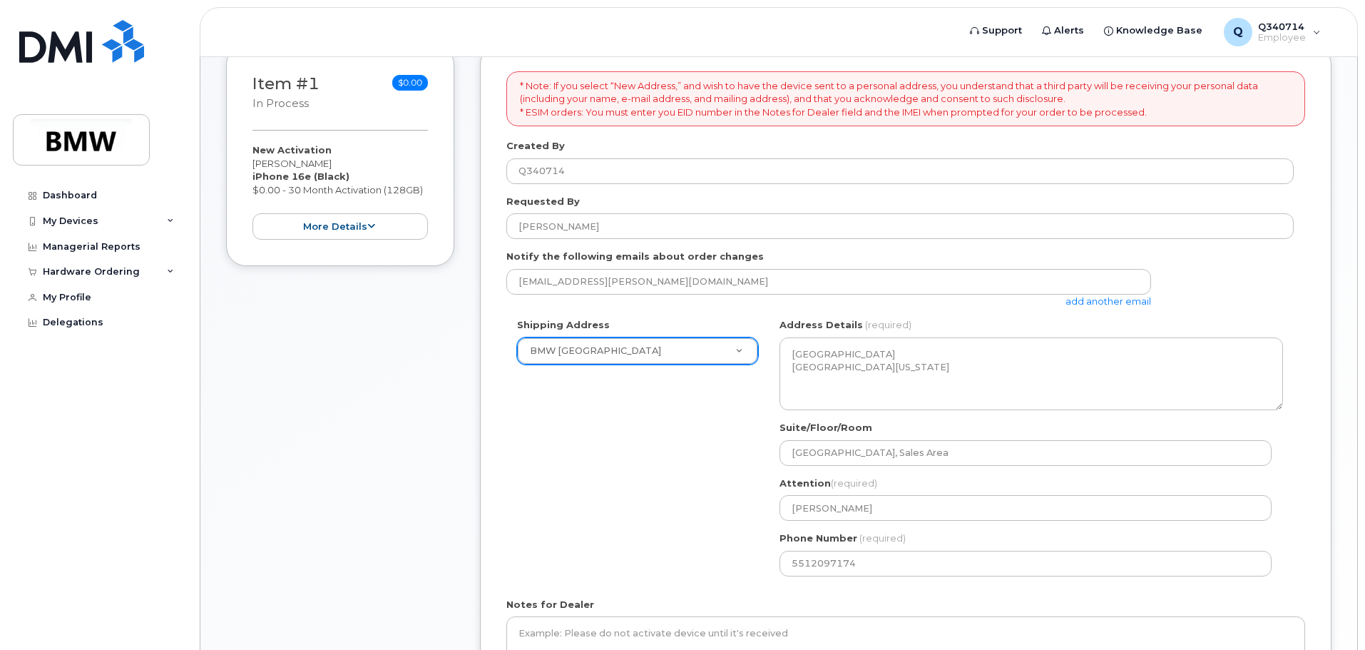
click at [625, 477] on div "Shipping Address BMW [GEOGRAPHIC_DATA] New Address BMW MC Plant BMW [GEOGRAPHIC…" at bounding box center [899, 452] width 787 height 268
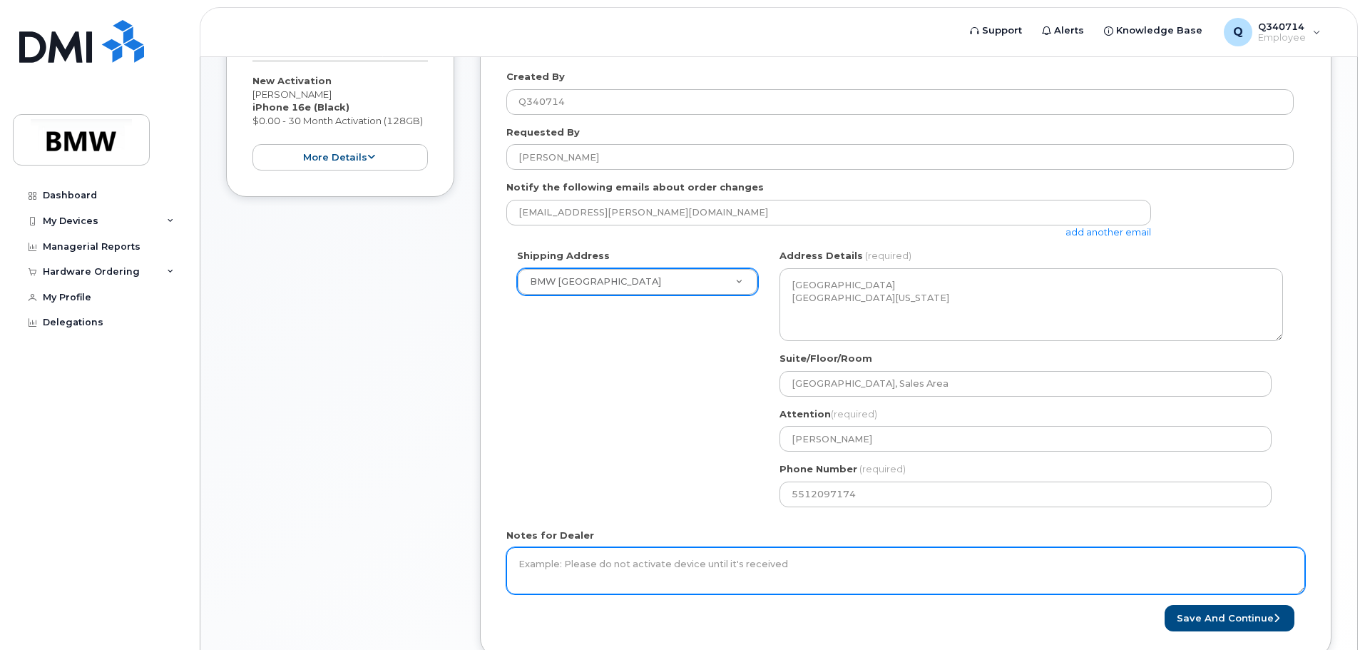
scroll to position [384, 0]
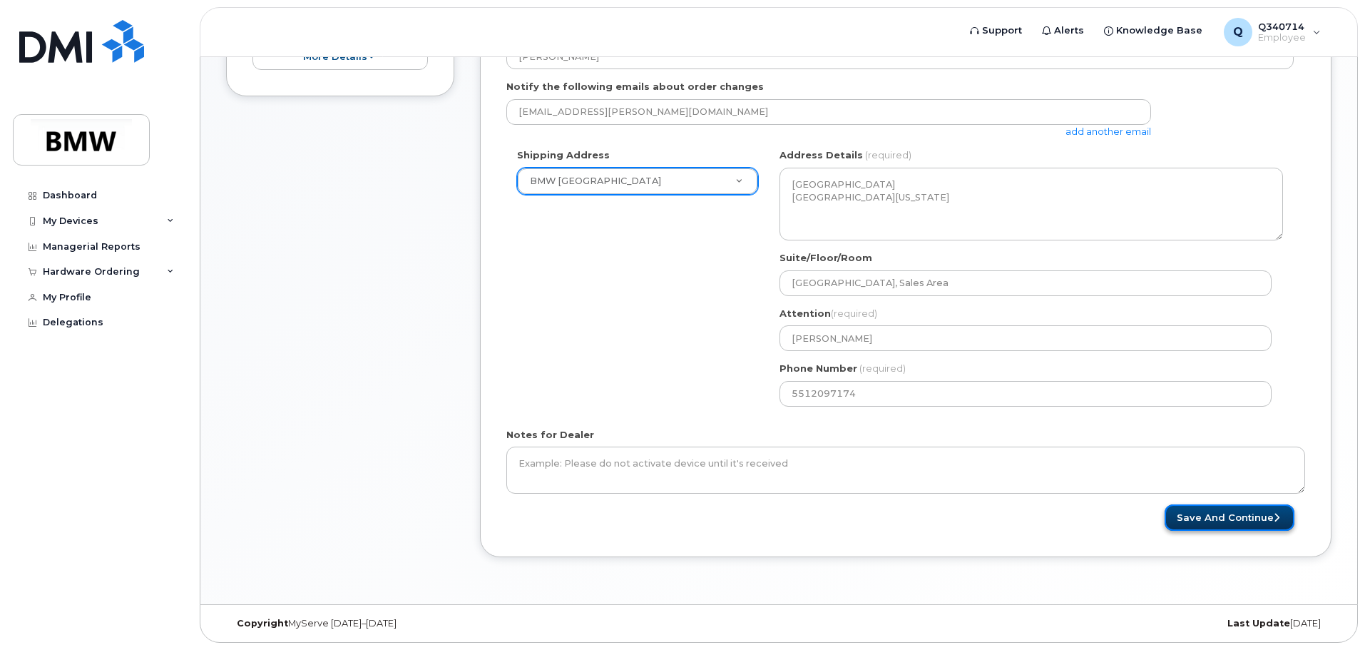
click at [1260, 521] on button "Save and Continue" at bounding box center [1230, 517] width 130 height 26
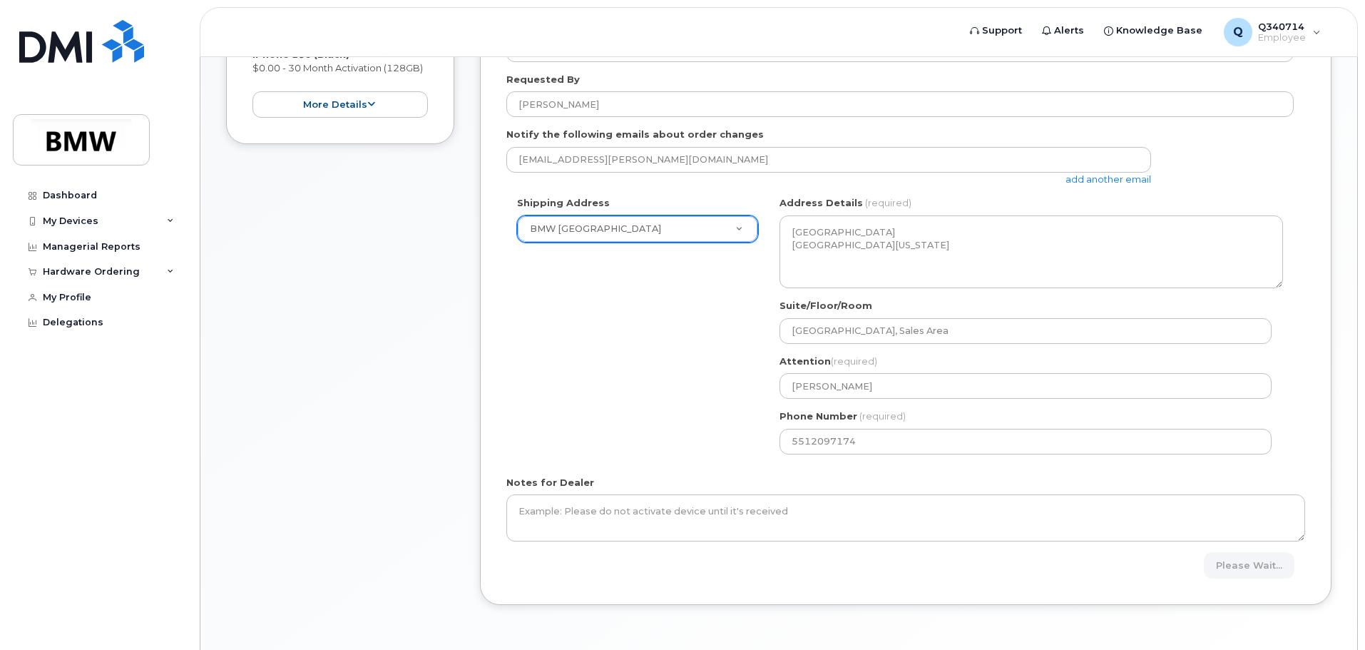
scroll to position [280, 0]
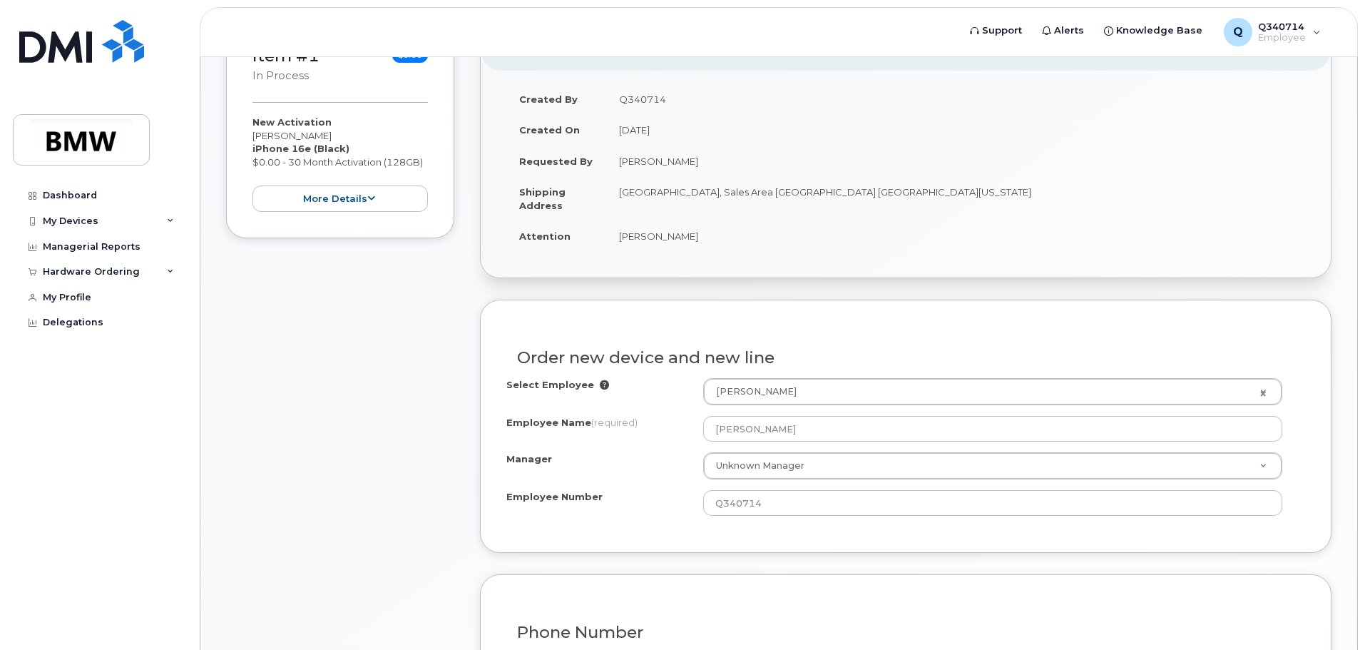
scroll to position [285, 0]
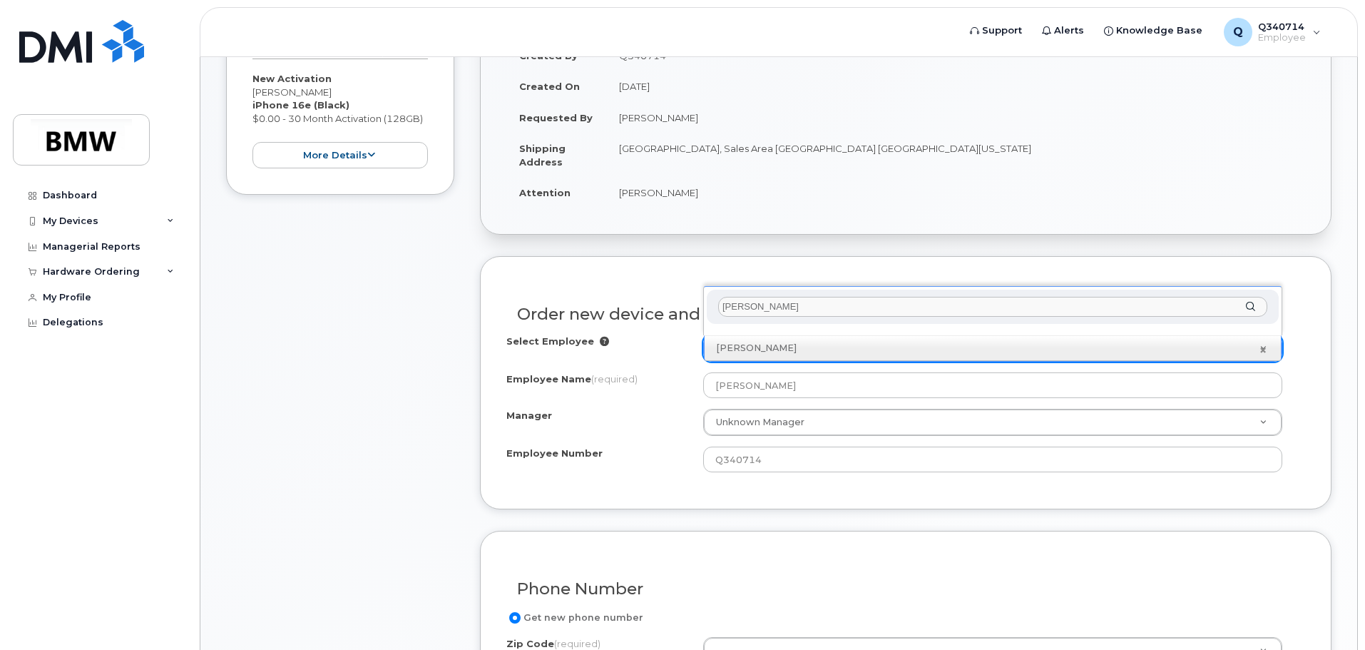
type input "[PERSON_NAME]"
click at [1250, 307] on div "[PERSON_NAME]" at bounding box center [993, 307] width 572 height 35
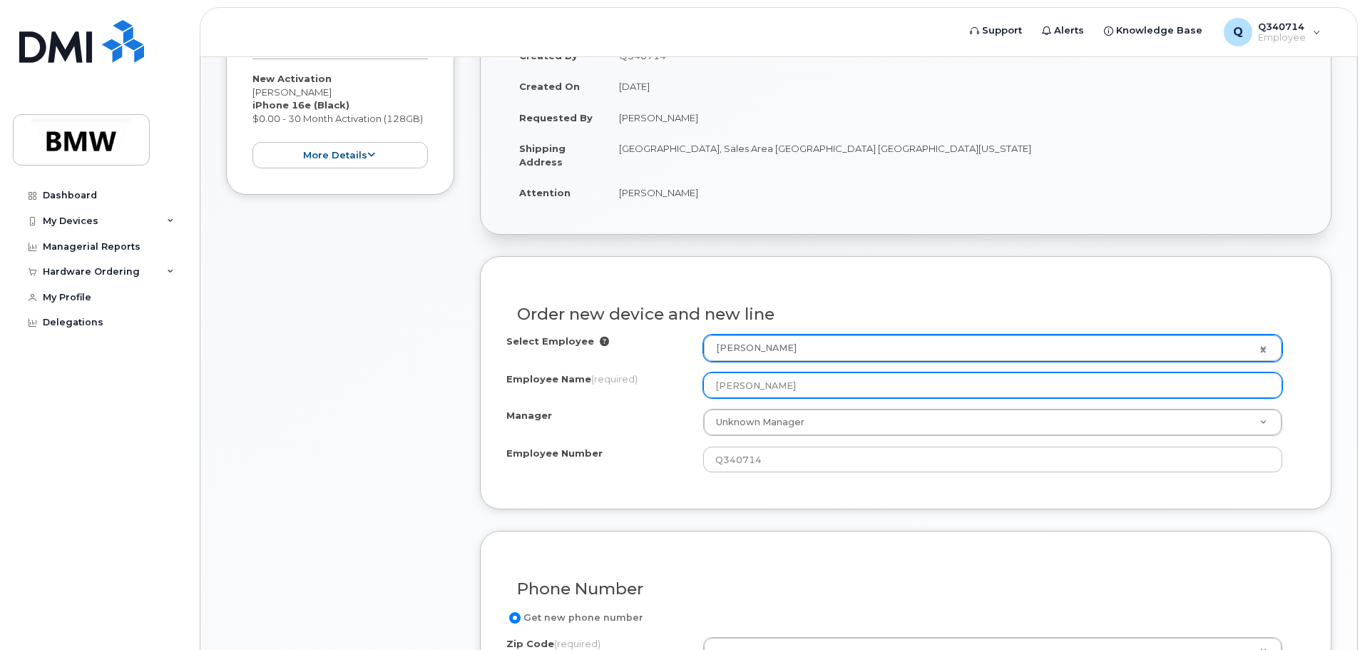
click at [776, 386] on input "[PERSON_NAME]" at bounding box center [992, 385] width 579 height 26
click at [854, 385] on input "[PERSON_NAME]" at bounding box center [992, 385] width 579 height 26
drag, startPoint x: 846, startPoint y: 385, endPoint x: 640, endPoint y: 380, distance: 206.2
click at [640, 380] on div "Employee Name (required) Alexander Schleicher" at bounding box center [905, 385] width 799 height 26
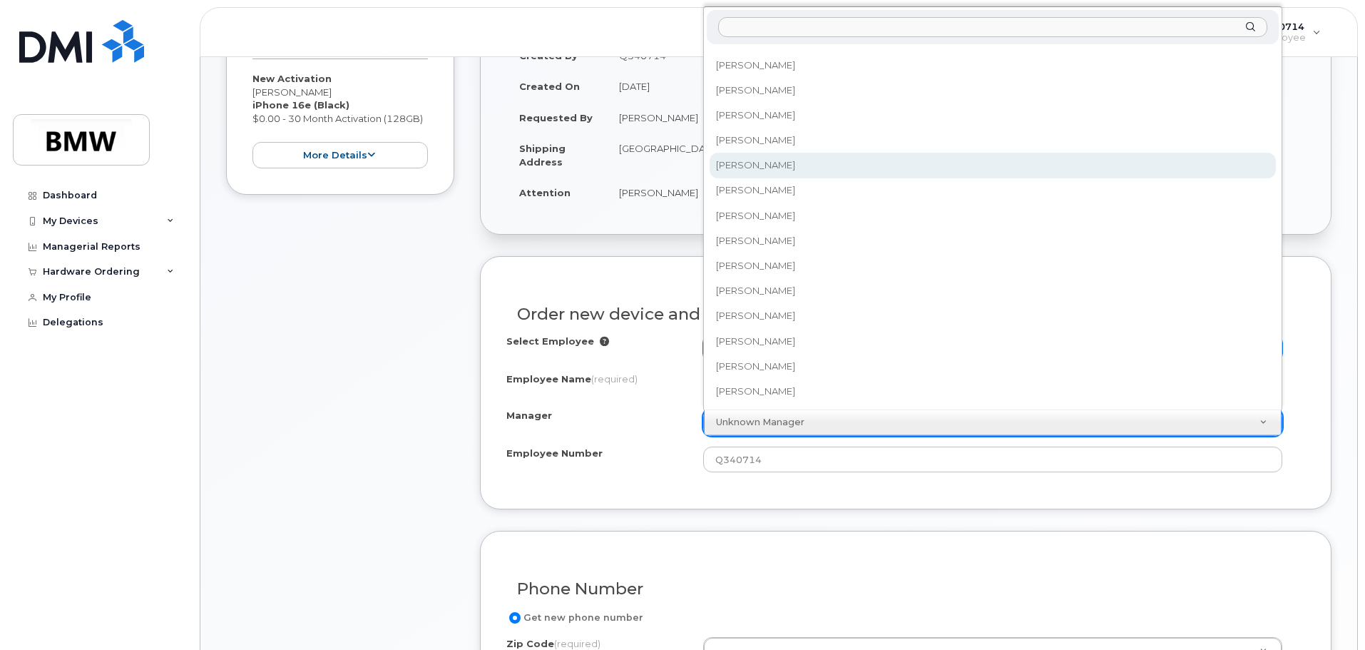
scroll to position [20128, 0]
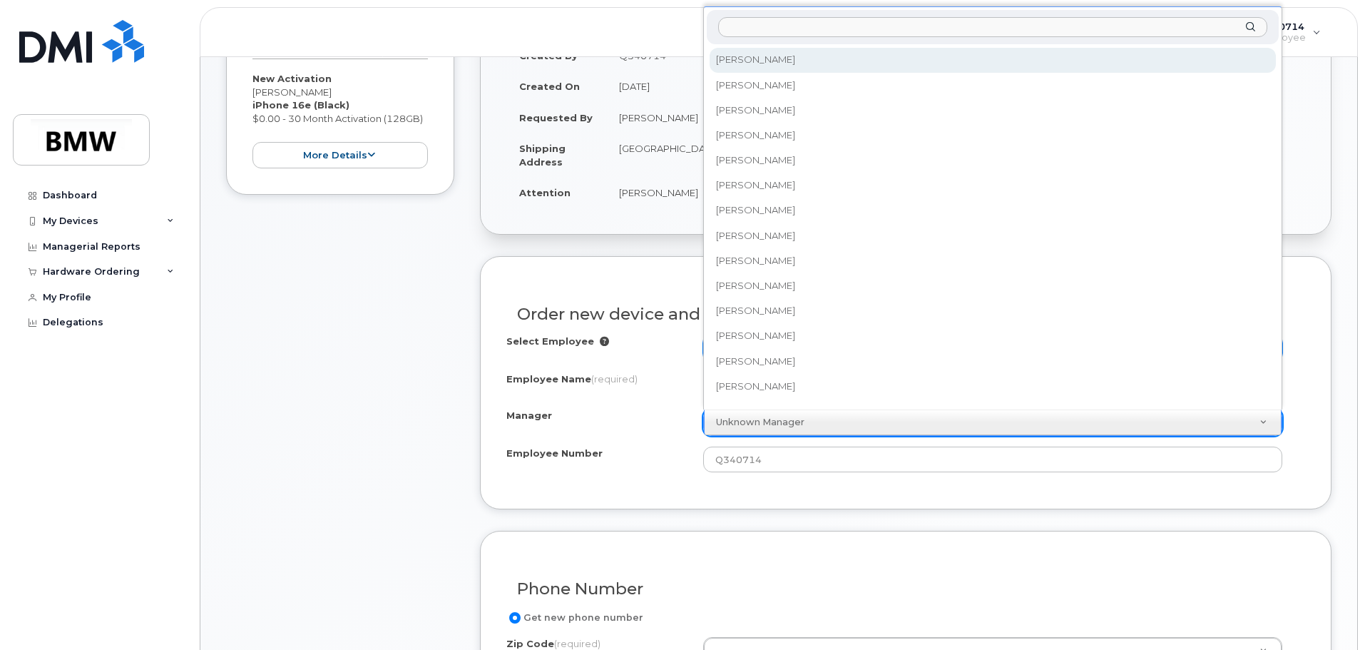
click at [777, 28] on input "Manager" at bounding box center [992, 27] width 549 height 21
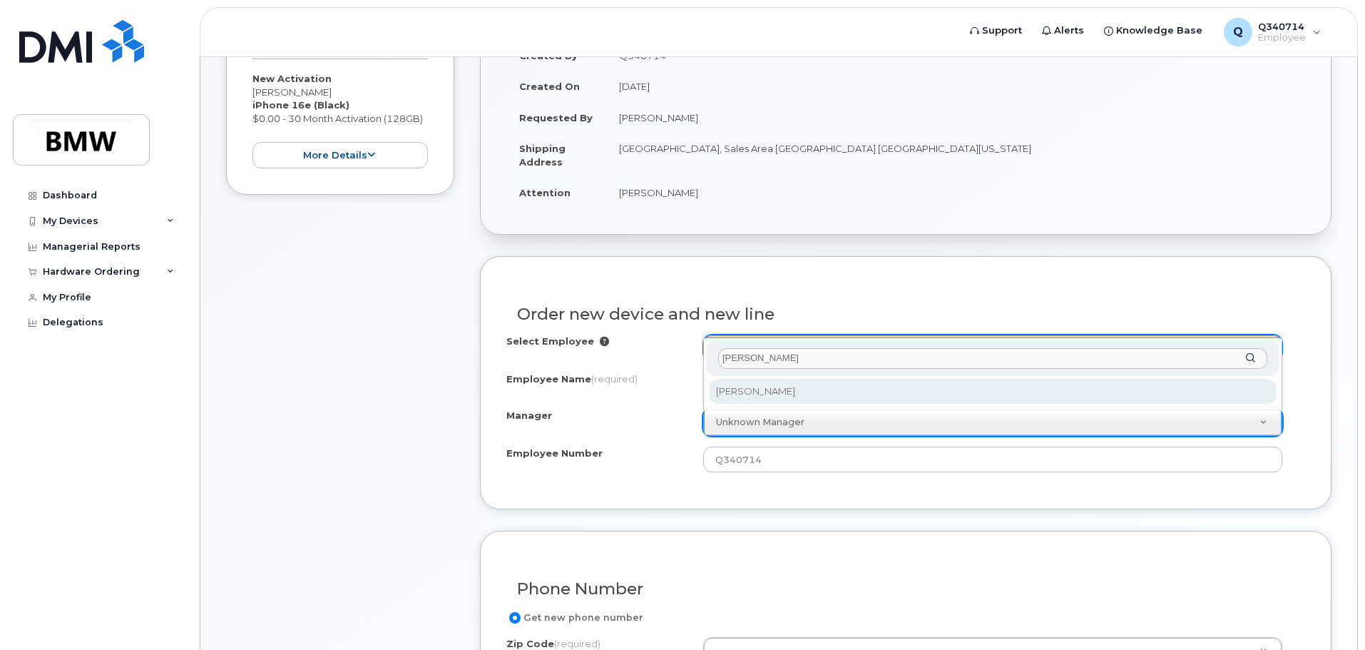
type input "[PERSON_NAME]"
select select "1898538"
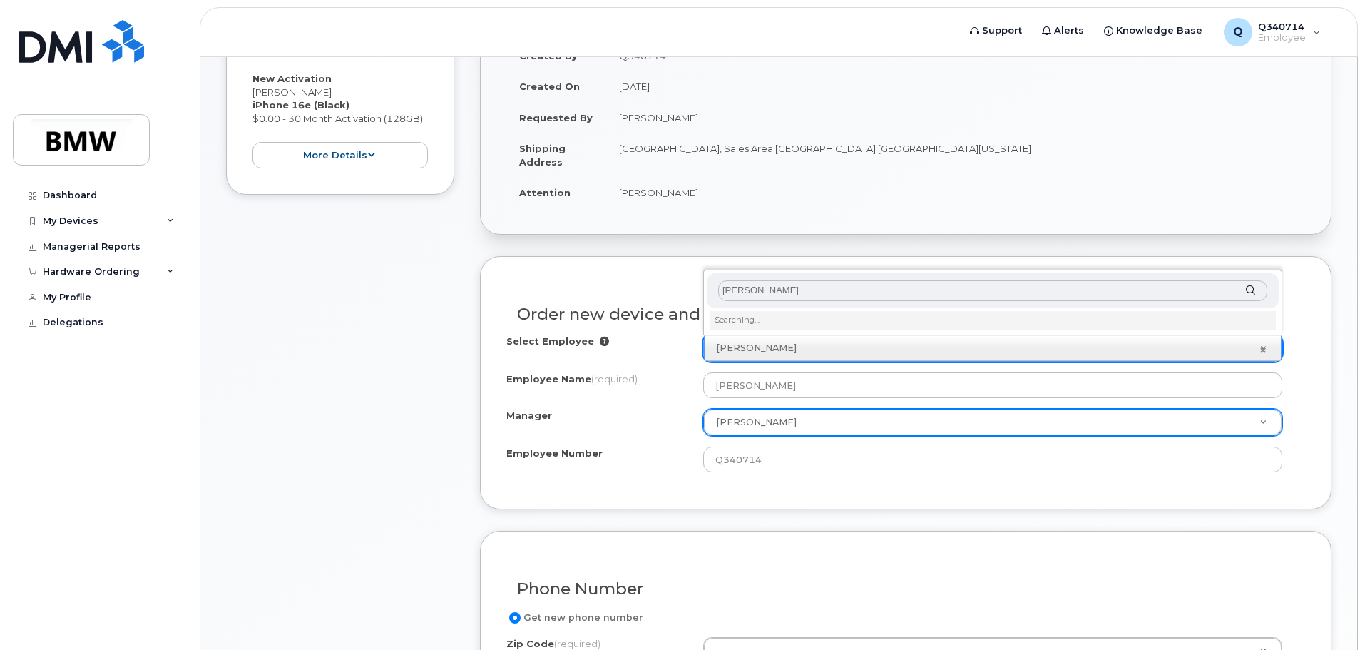
type input "[PERSON_NAME]"
